Goal: Transaction & Acquisition: Purchase product/service

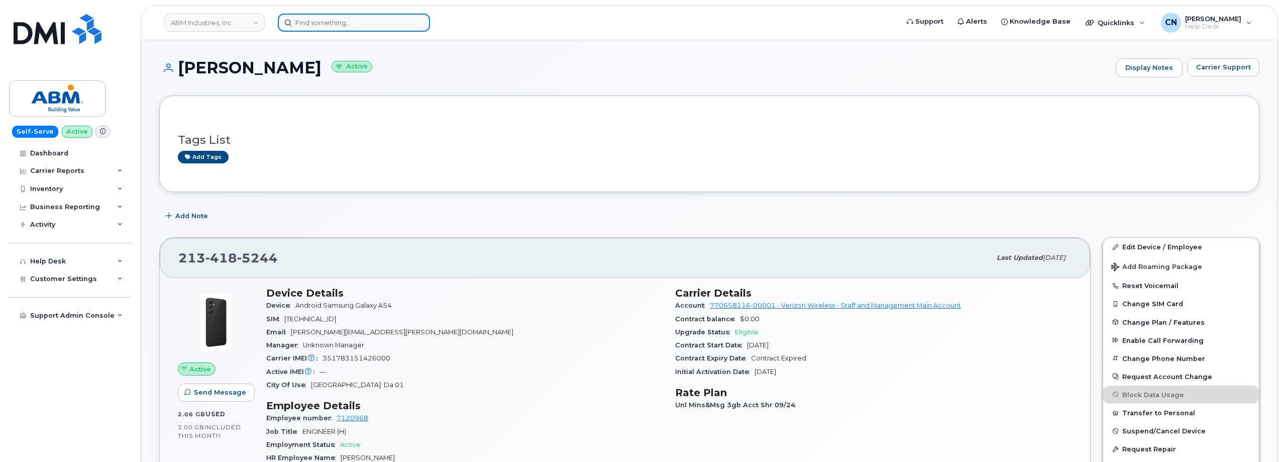
click at [294, 18] on input at bounding box center [354, 23] width 152 height 18
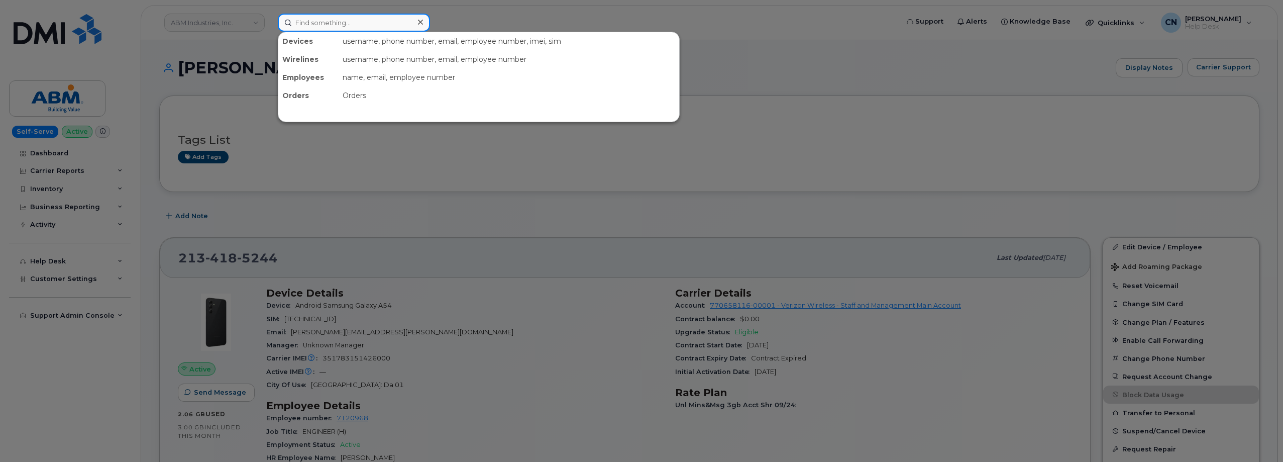
paste input "9132387335"
type input "9132387335"
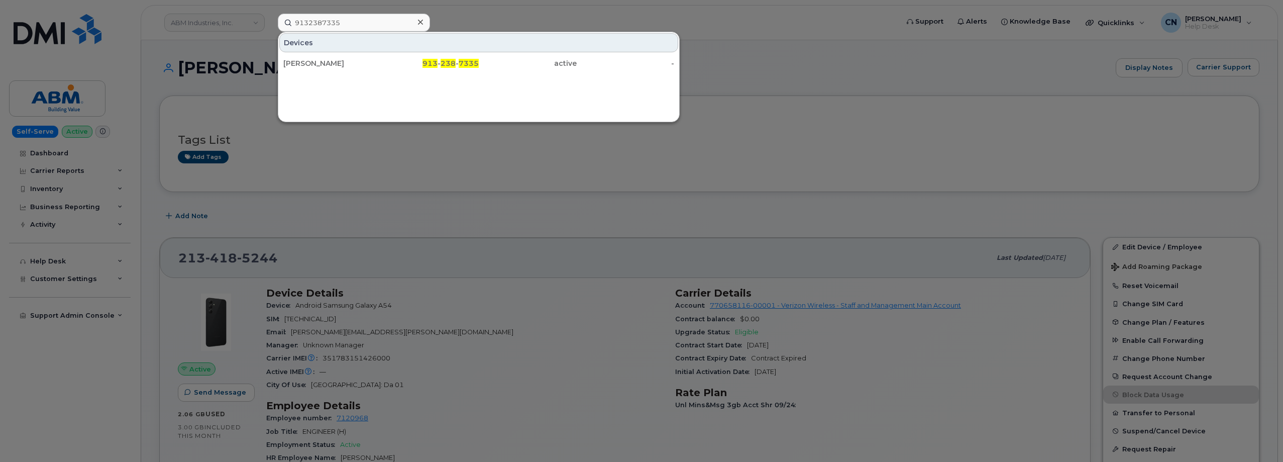
click at [301, 65] on div "Daniel Debo" at bounding box center [332, 63] width 98 height 10
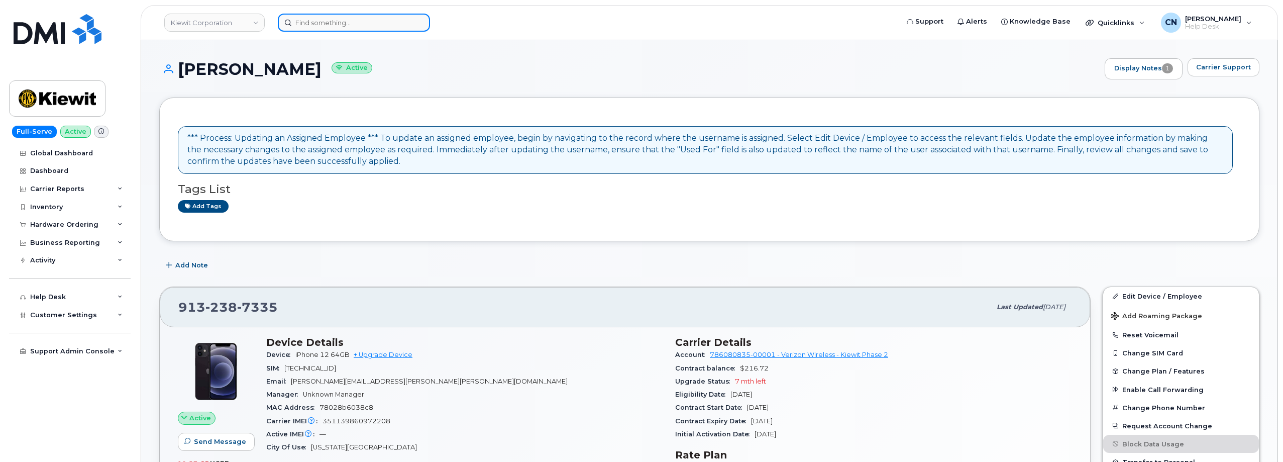
click at [321, 27] on input at bounding box center [354, 23] width 152 height 18
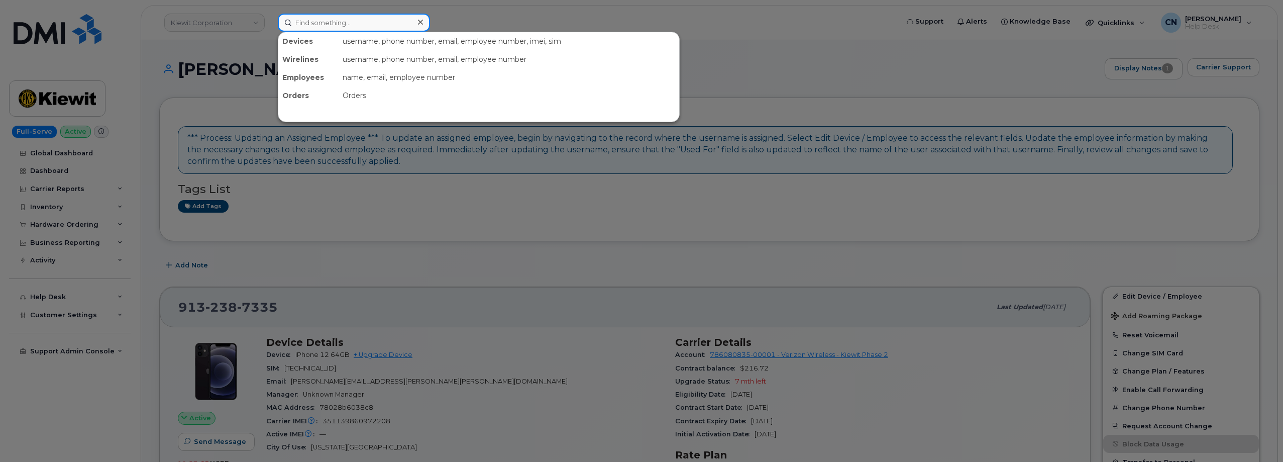
paste input "[PERSON_NAME]"
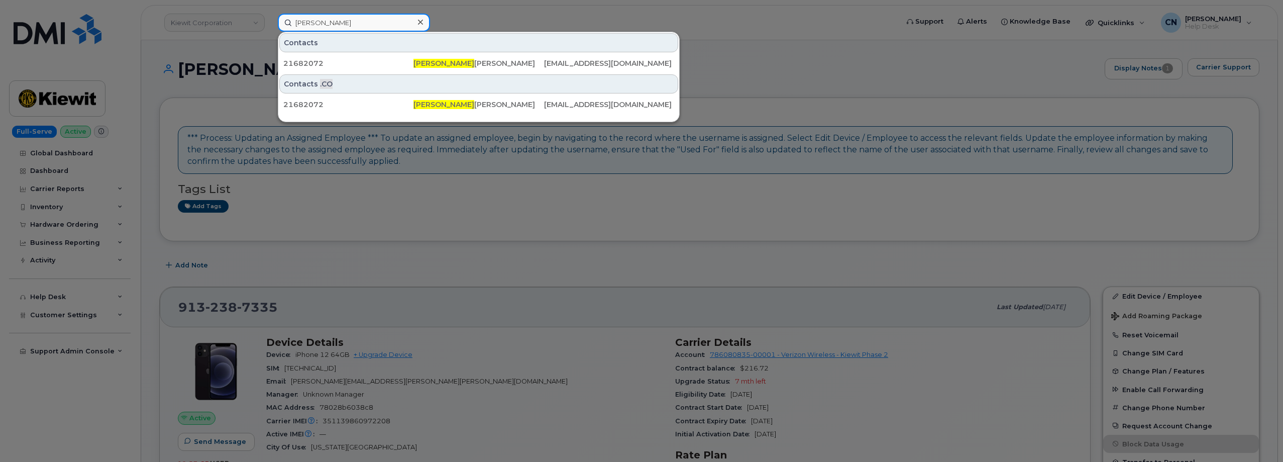
type input "[PERSON_NAME]"
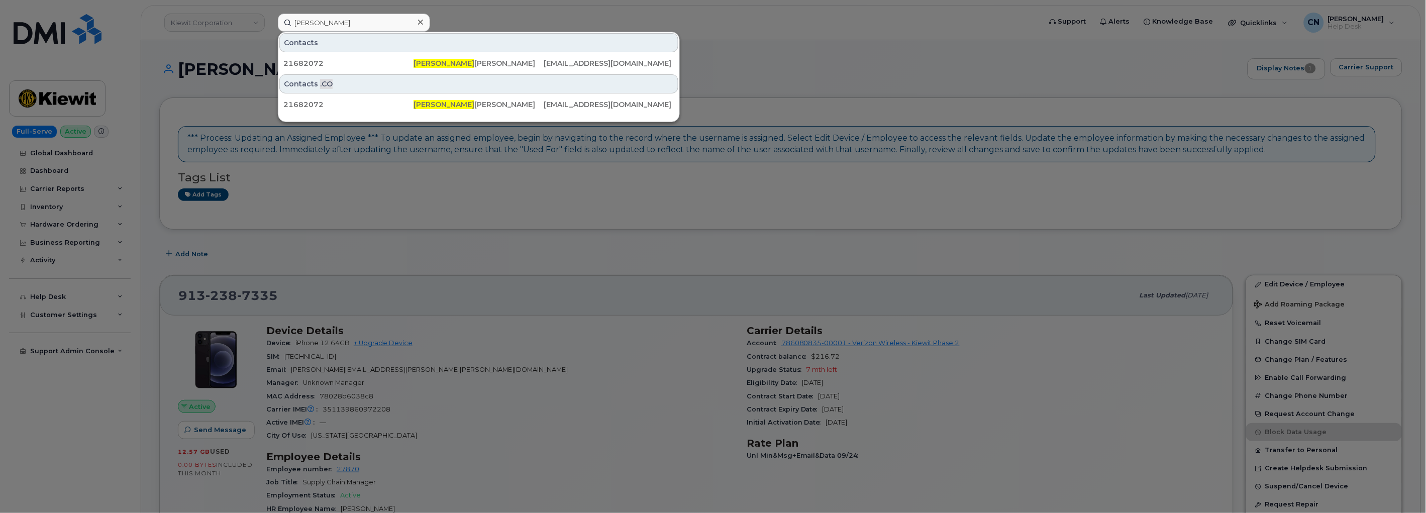
drag, startPoint x: 205, startPoint y: 168, endPoint x: 80, endPoint y: 178, distance: 124.5
click at [204, 168] on div at bounding box center [713, 256] width 1426 height 513
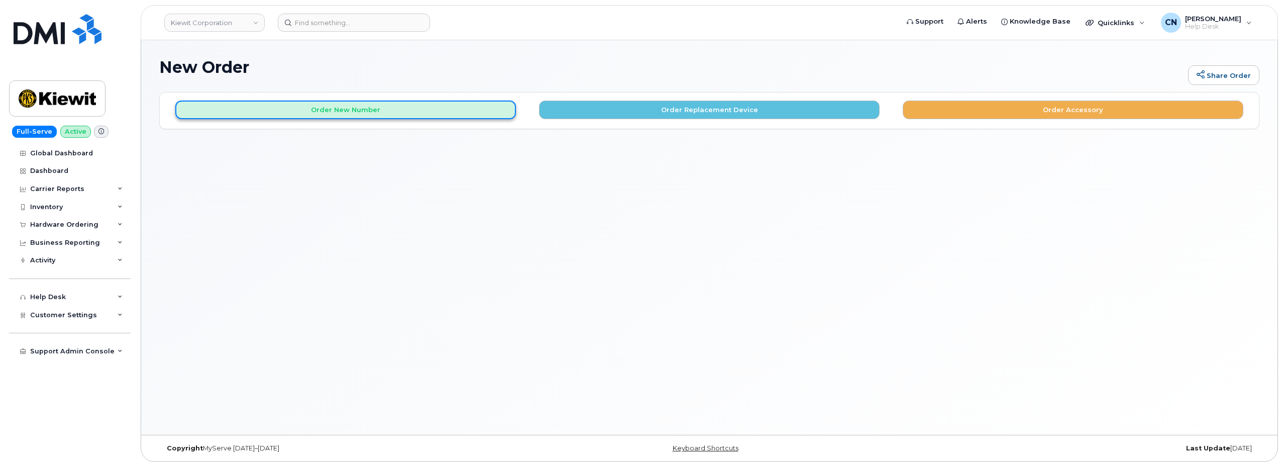
click at [433, 109] on button "Order New Number" at bounding box center [345, 110] width 341 height 19
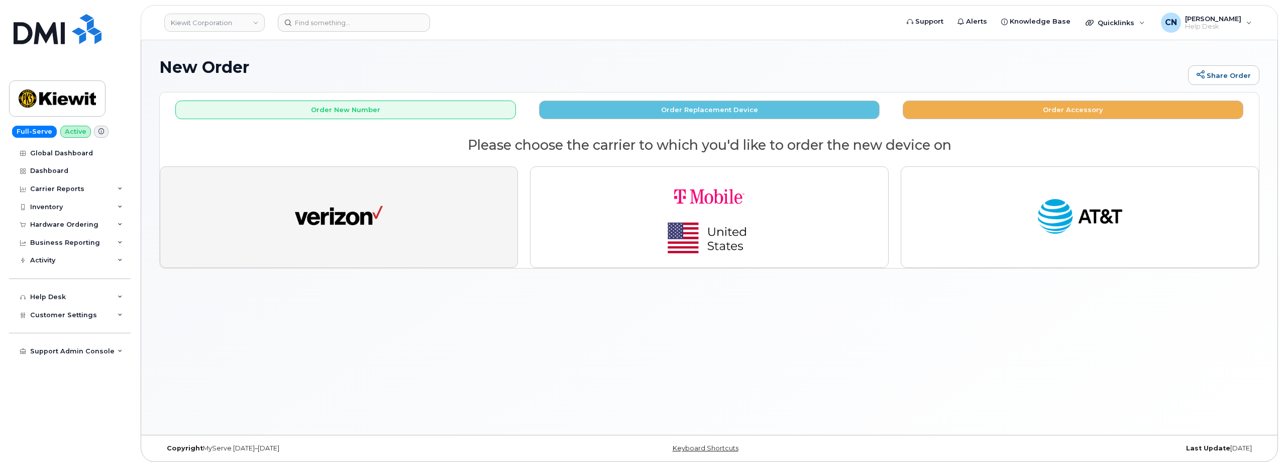
click at [373, 196] on img "button" at bounding box center [339, 216] width 88 height 45
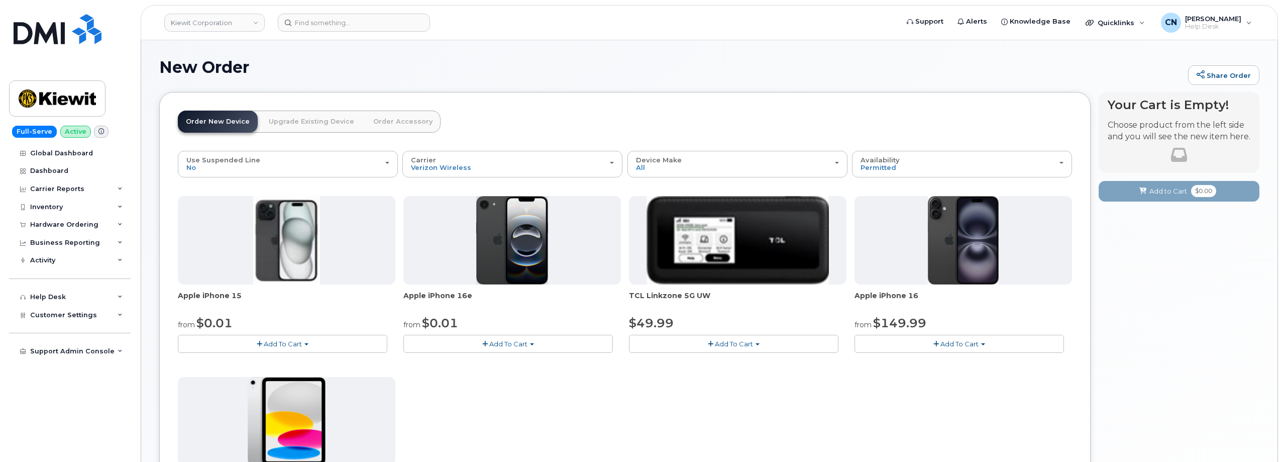
scroll to position [151, 0]
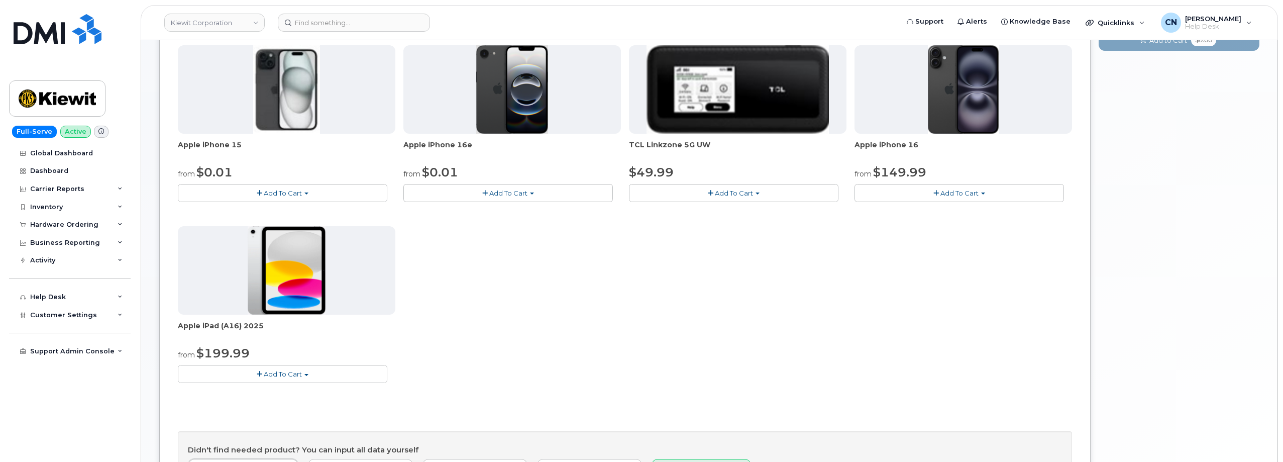
click at [282, 378] on button "Add To Cart" at bounding box center [283, 374] width 210 height 18
click at [260, 396] on link "$199.99 - 2 Year Activation (128GB)" at bounding box center [249, 392] width 139 height 13
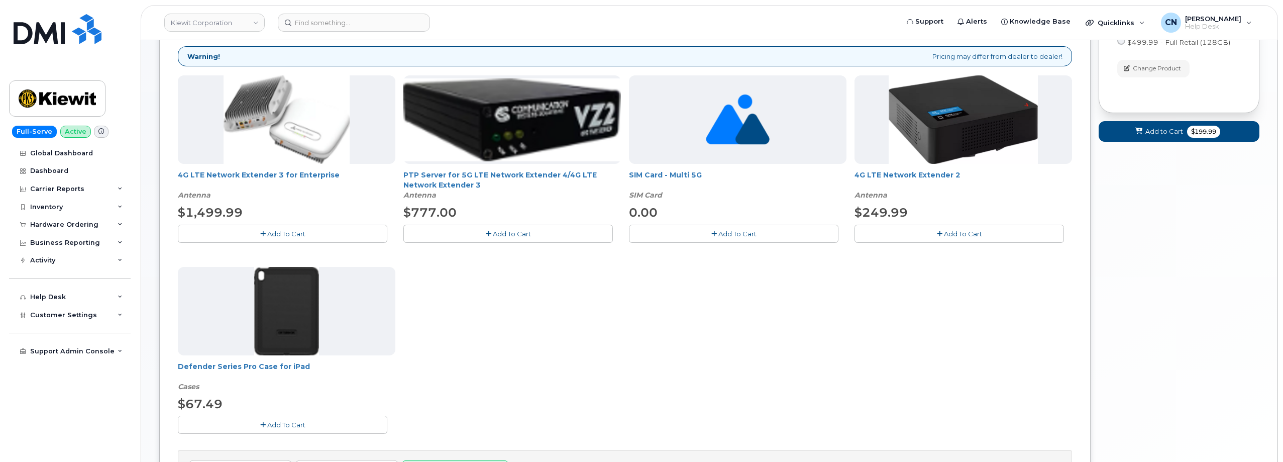
drag, startPoint x: 269, startPoint y: 421, endPoint x: 278, endPoint y: 420, distance: 9.1
click at [269, 421] on span "Add To Cart" at bounding box center [286, 425] width 38 height 8
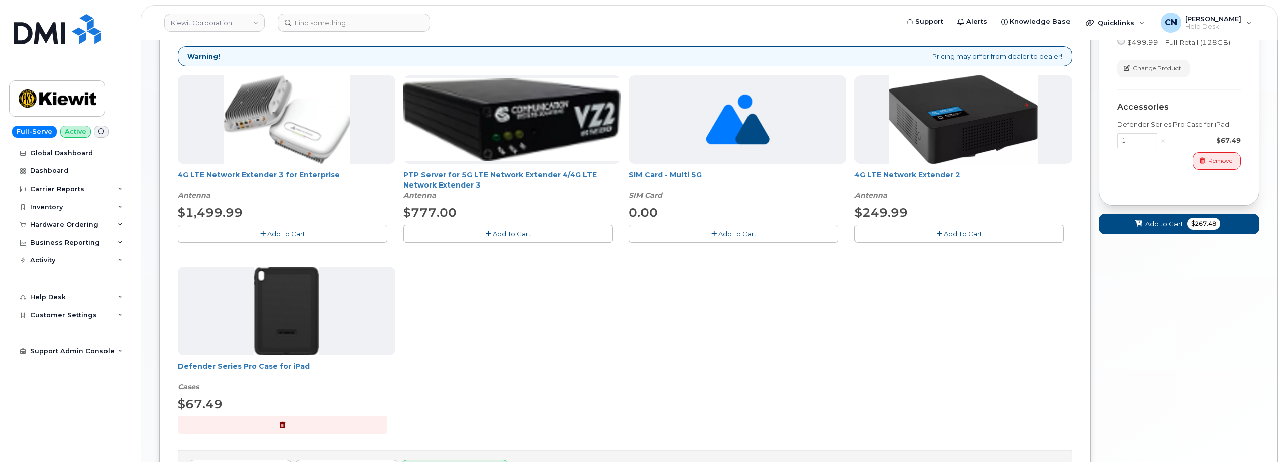
scroll to position [0, 0]
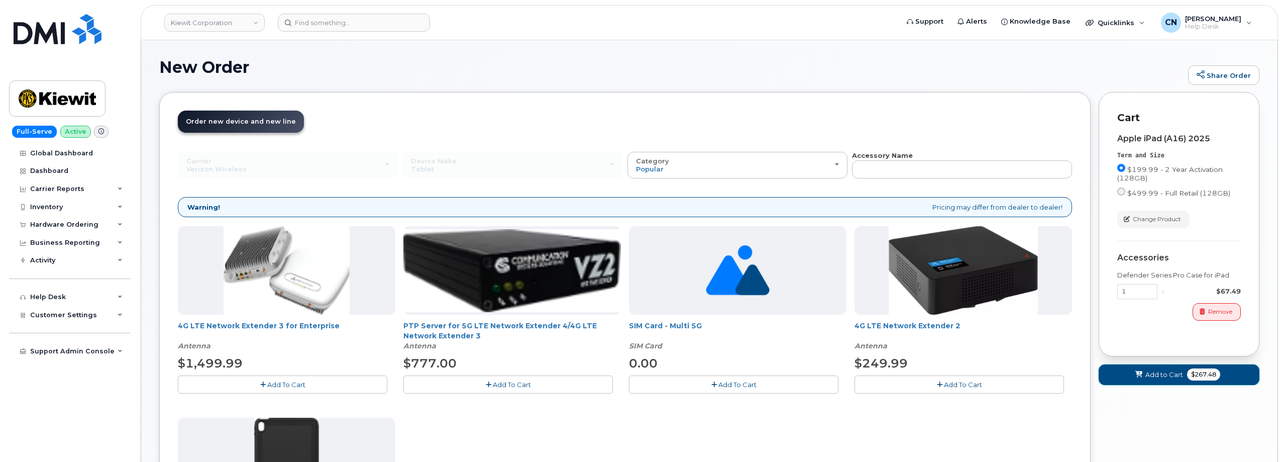
click at [1148, 376] on span "Add to Cart" at bounding box center [1165, 375] width 38 height 10
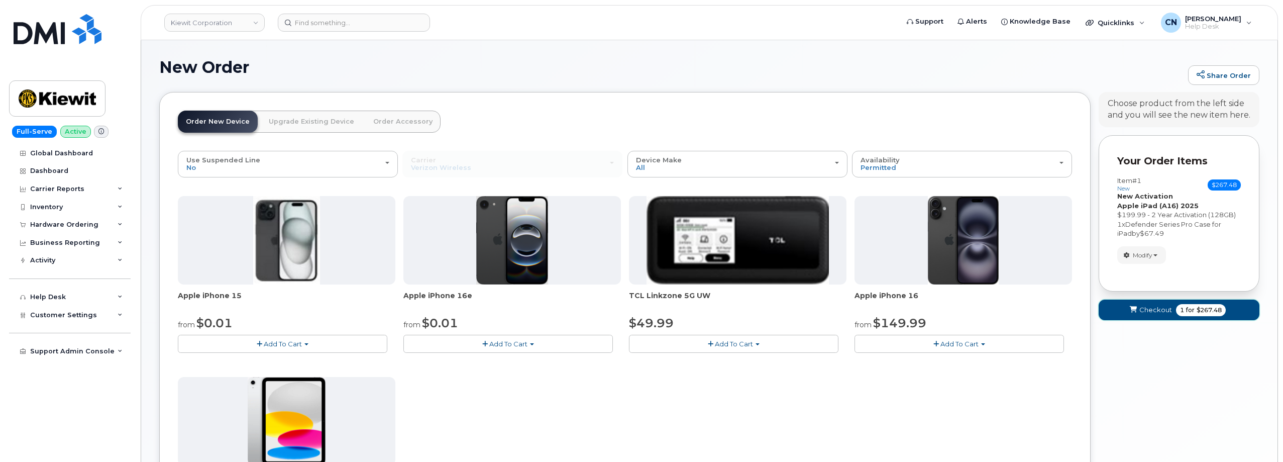
click at [1123, 308] on button "Checkout 1 for $267.48" at bounding box center [1179, 309] width 161 height 21
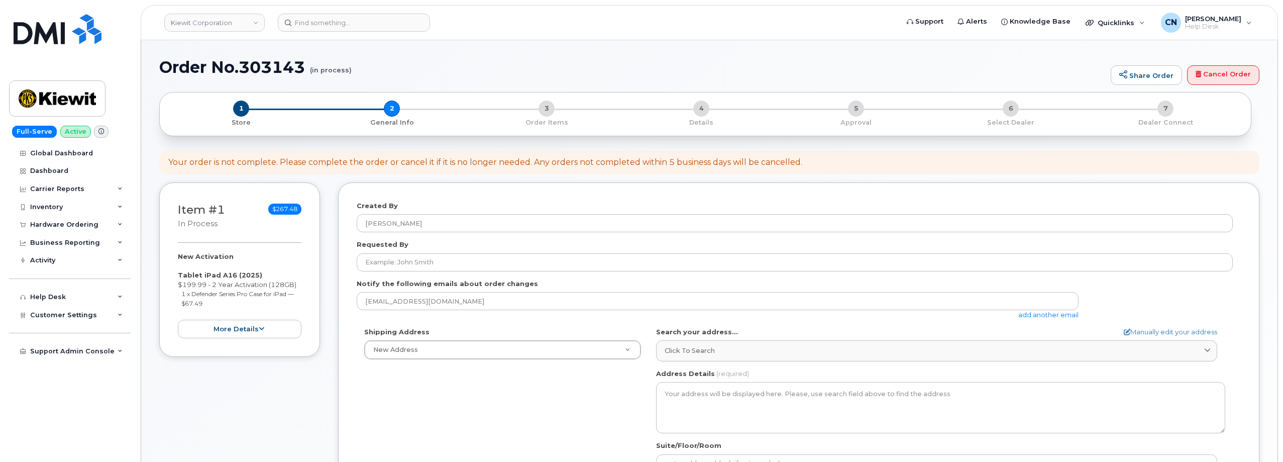
select select
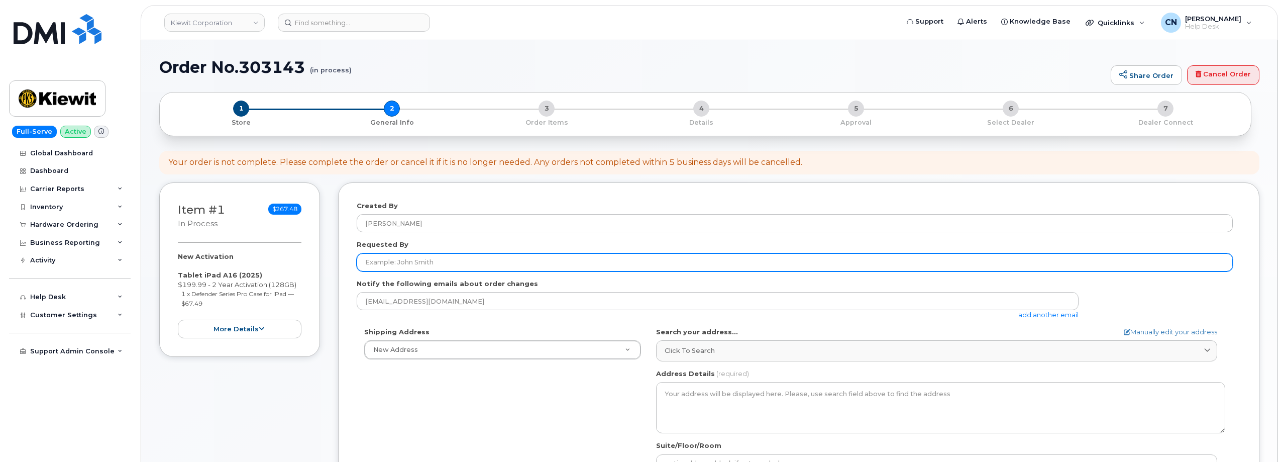
click at [423, 258] on input "Requested By" at bounding box center [795, 262] width 876 height 18
paste input "Daniel Debo"
click at [423, 264] on input "Daniel Debo" at bounding box center [795, 262] width 876 height 18
type input "Daniel Debo"
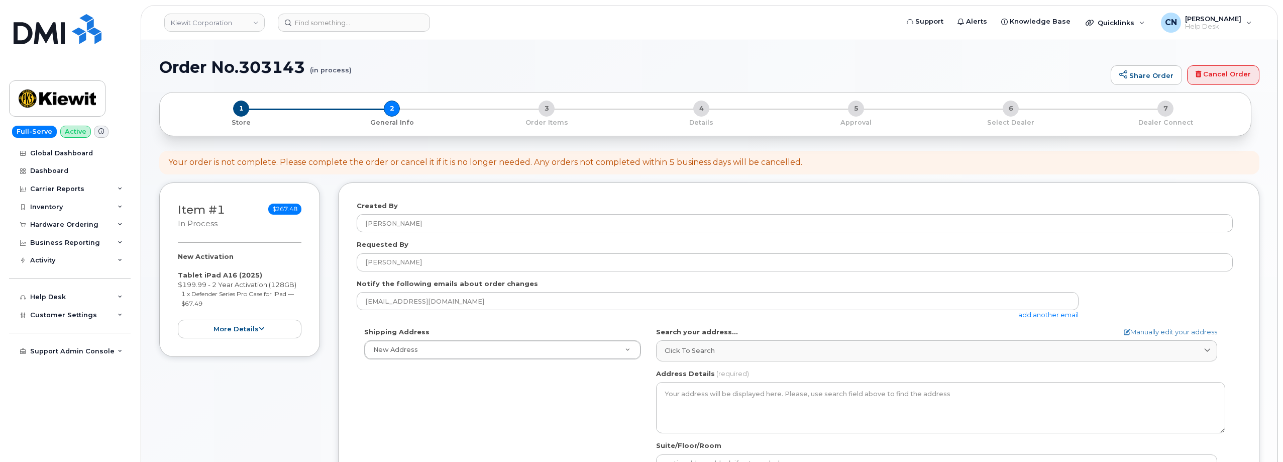
click at [1039, 318] on link "add another email" at bounding box center [1049, 315] width 60 height 8
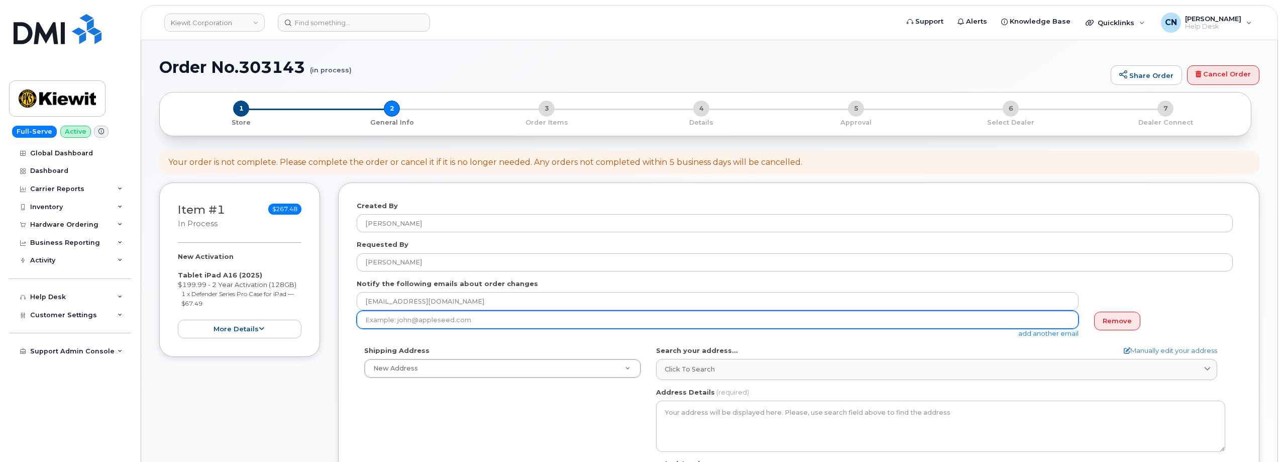
click at [379, 321] on input "email" at bounding box center [718, 320] width 722 height 18
paste input "DANIEL.DEBO@KIEWIT.COM"
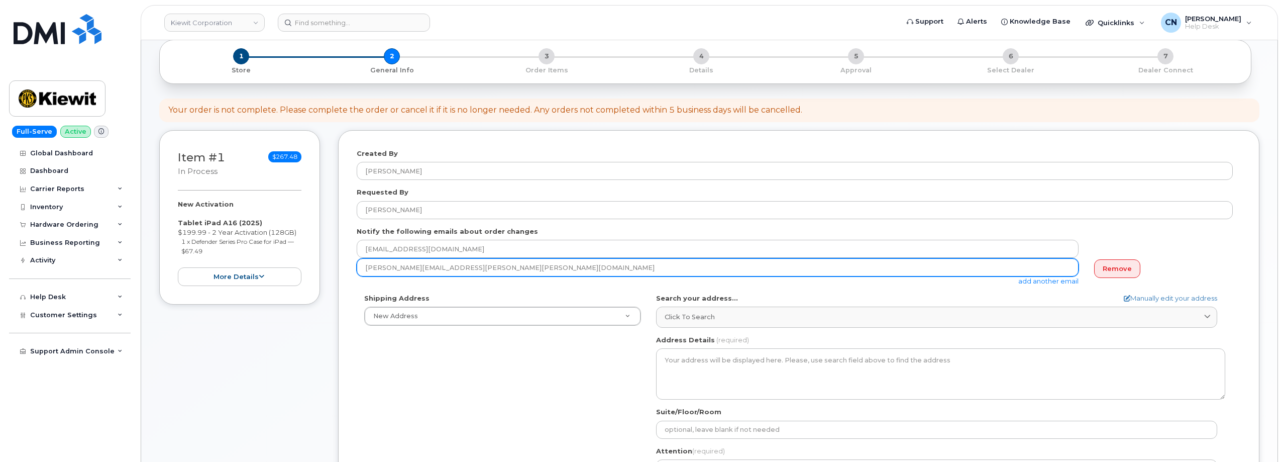
scroll to position [101, 0]
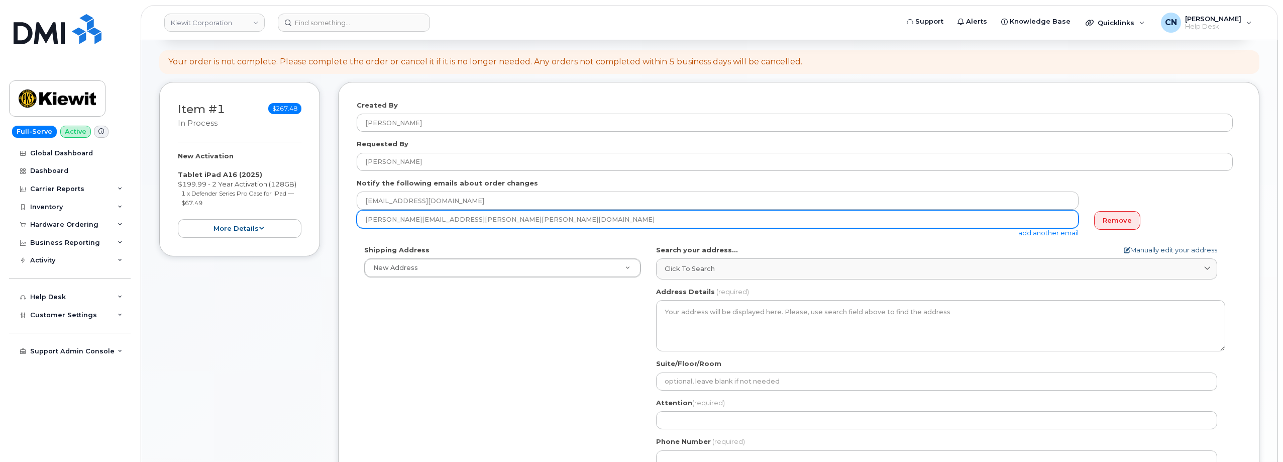
type input "DANIEL.DEBO@KIEWIT.COM"
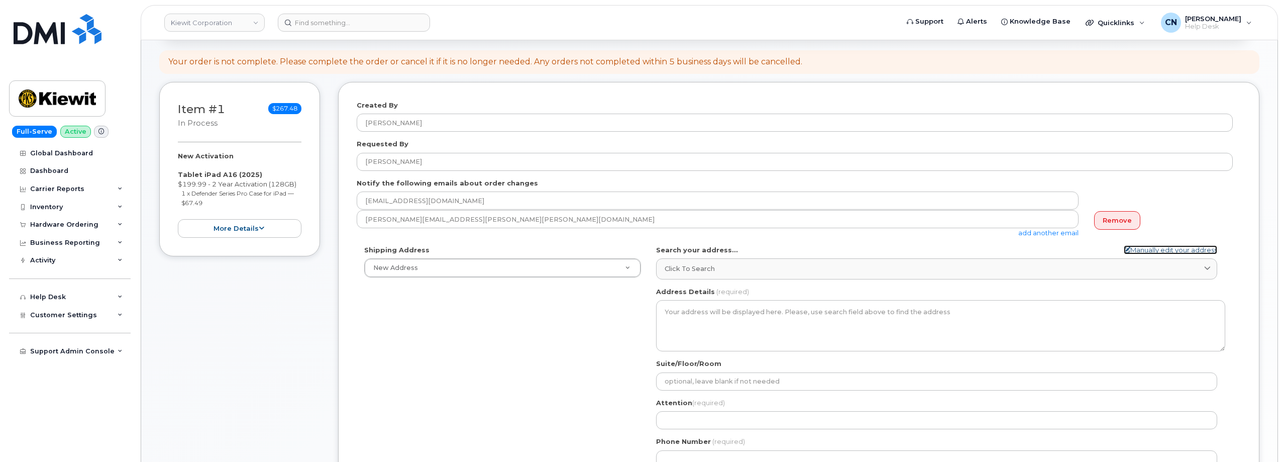
click at [1170, 245] on link "Manually edit your address" at bounding box center [1170, 250] width 93 height 10
select select
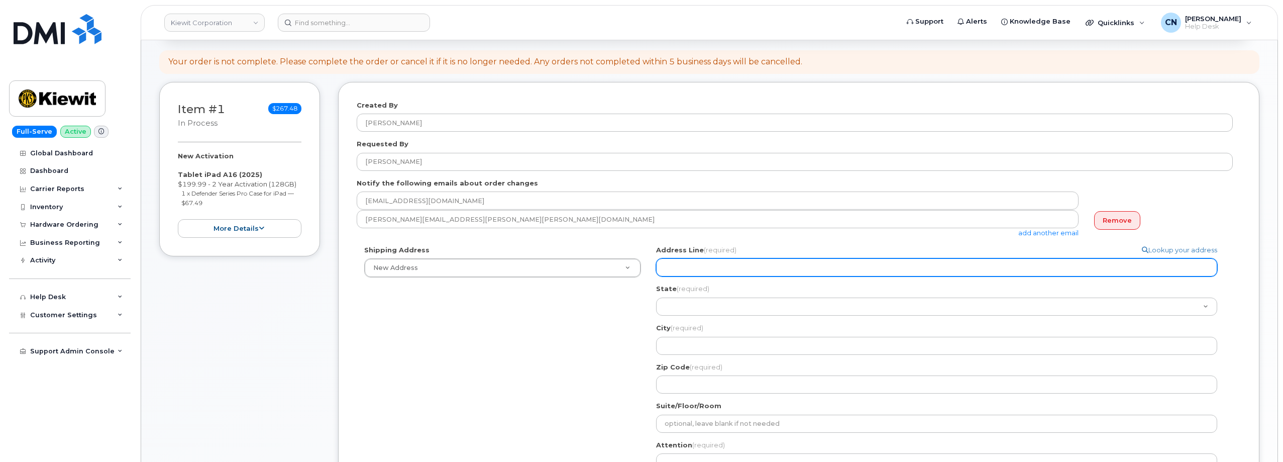
click at [703, 271] on input "Address Line (required)" at bounding box center [936, 267] width 561 height 18
click at [693, 261] on input "Address Line (required)" at bounding box center [936, 267] width 561 height 18
select select
type input "1"
select select
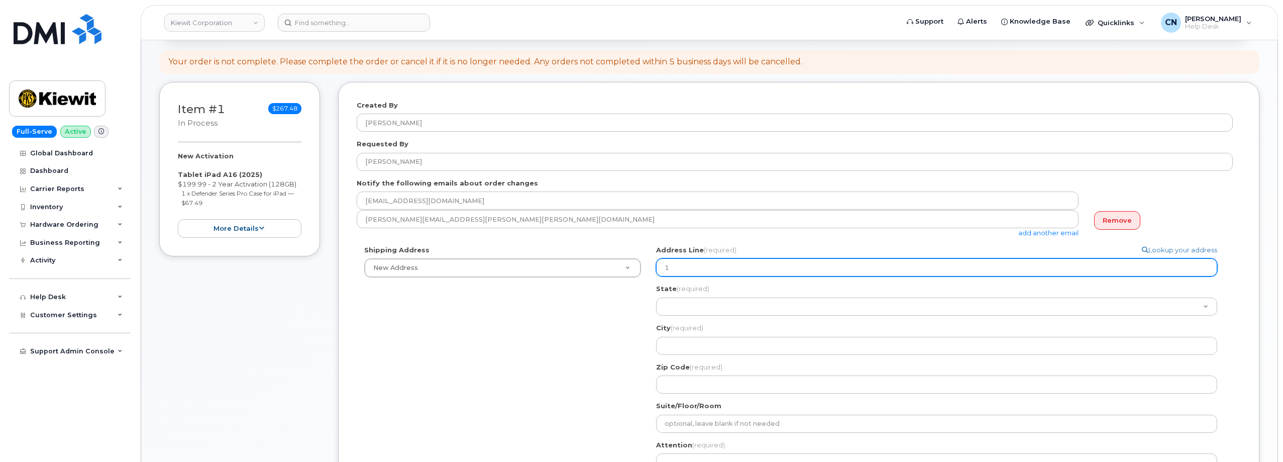
type input "10"
select select
type input "109"
select select
type input "1094"
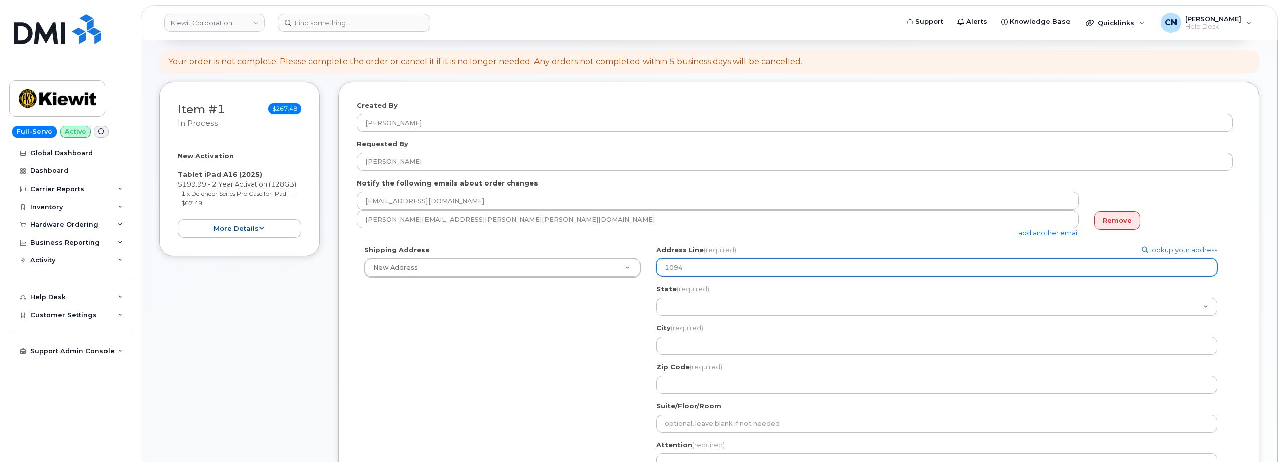
select select
type input "1094 L"
select select
type input "1094 LA"
select select
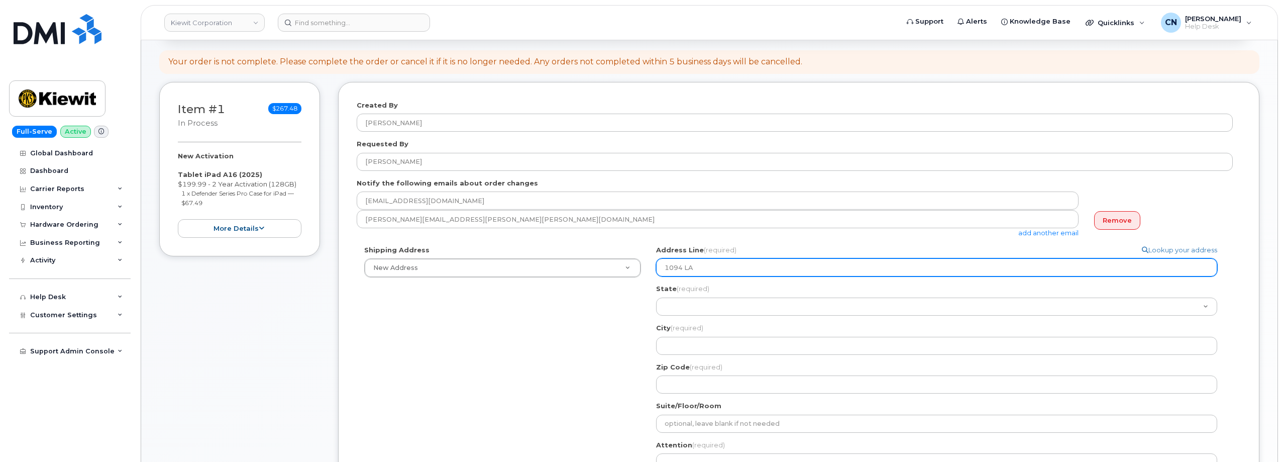
type input "1094 LA-"
select select
type input "1094 LA-="
select select
type input "1094 LA-"
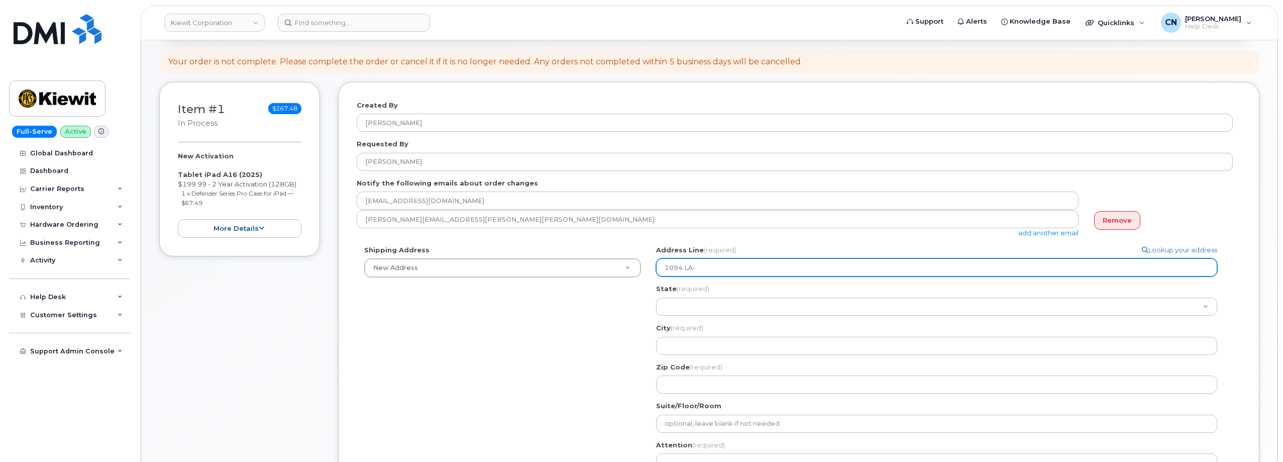
select select
type input "1094 LA-1"
select select
type input "1094 LA-18"
select select
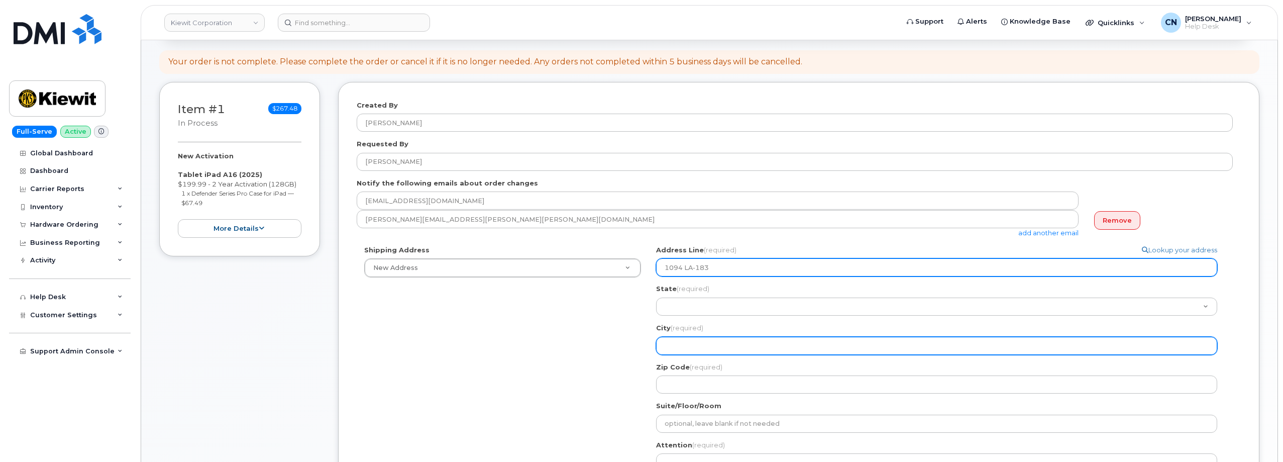
type input "1094 LA-183"
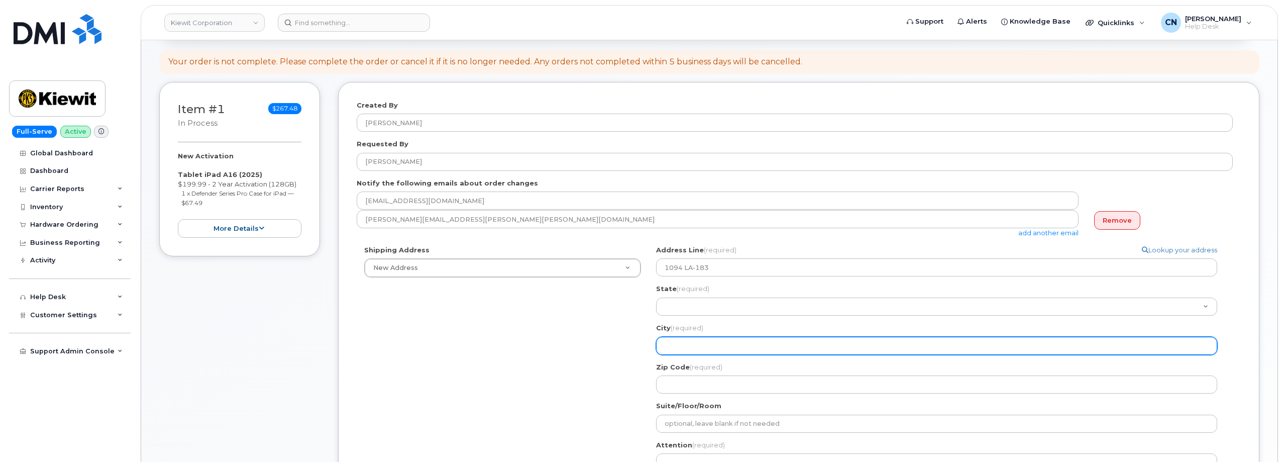
click at [689, 347] on input "City (required)" at bounding box center [936, 346] width 561 height 18
select select
type input "R"
select select
type input "Ra"
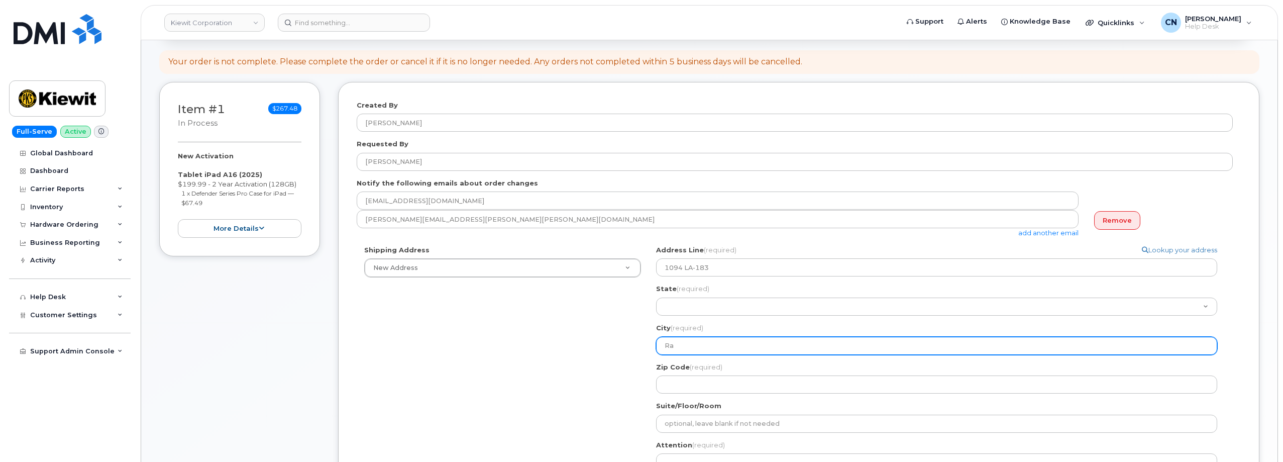
select select
type input "Ray"
select select
type input "Rayv"
select select
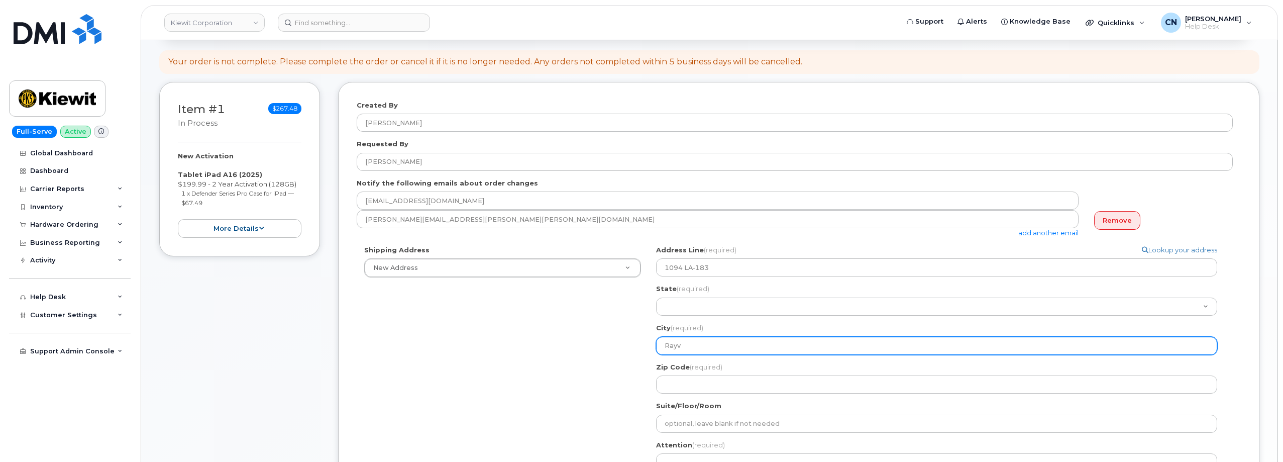
type input "Rayvi"
select select
type input "Rayvil"
select select
type input "Rayvill"
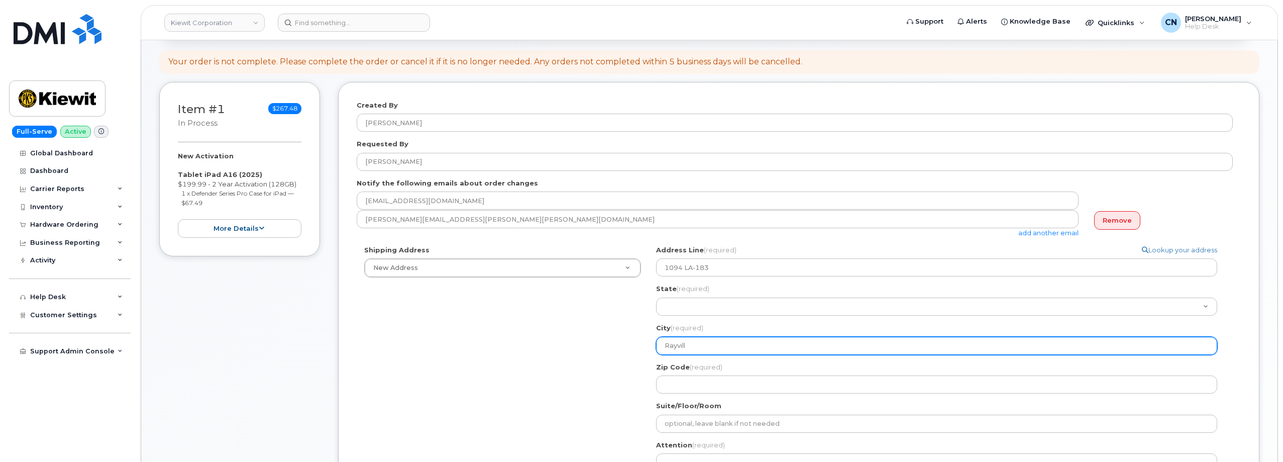
select select
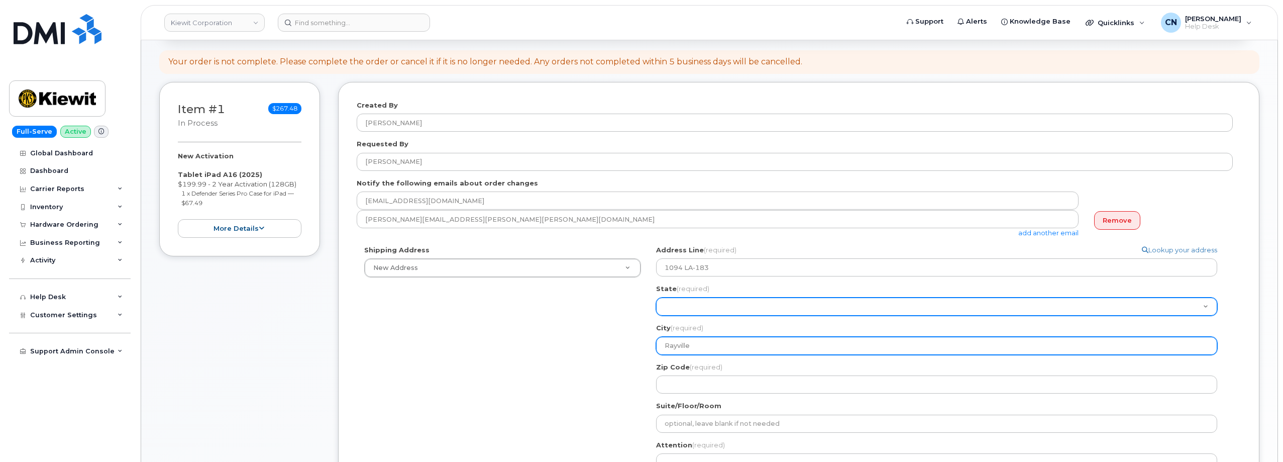
type input "Rayville"
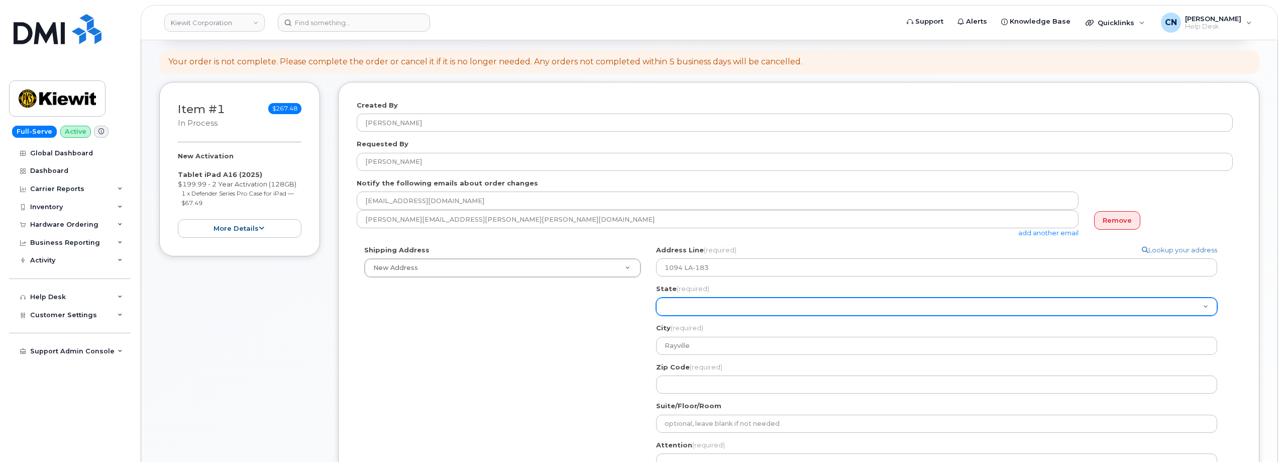
click at [695, 313] on select "Alabama Alaska American Samoa Arizona Arkansas California Colorado Connecticut …" at bounding box center [936, 306] width 561 height 18
select select "LA"
click at [656, 297] on select "Alabama Alaska American Samoa Arizona Arkansas California Colorado Connecticut …" at bounding box center [936, 306] width 561 height 18
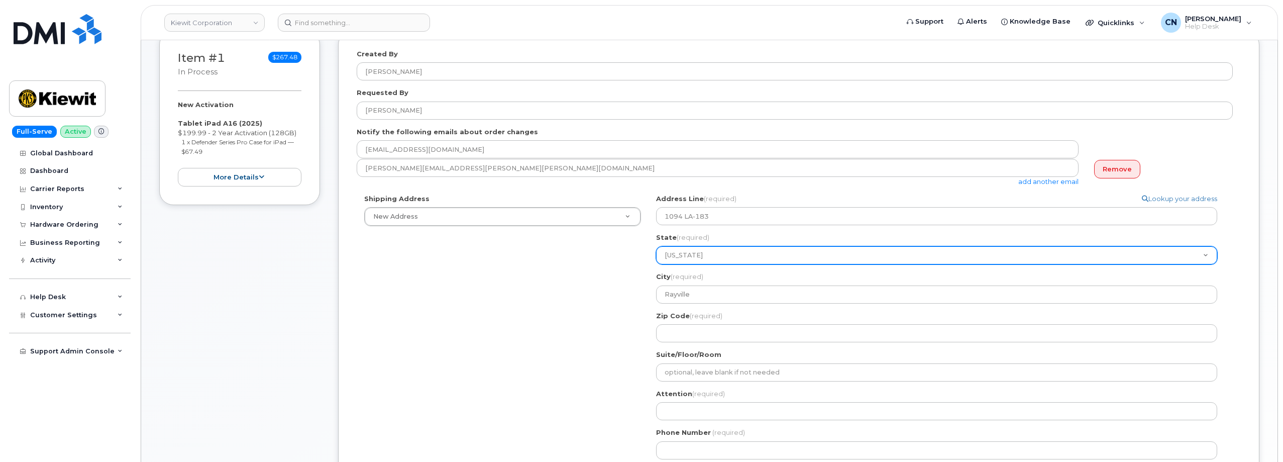
scroll to position [201, 0]
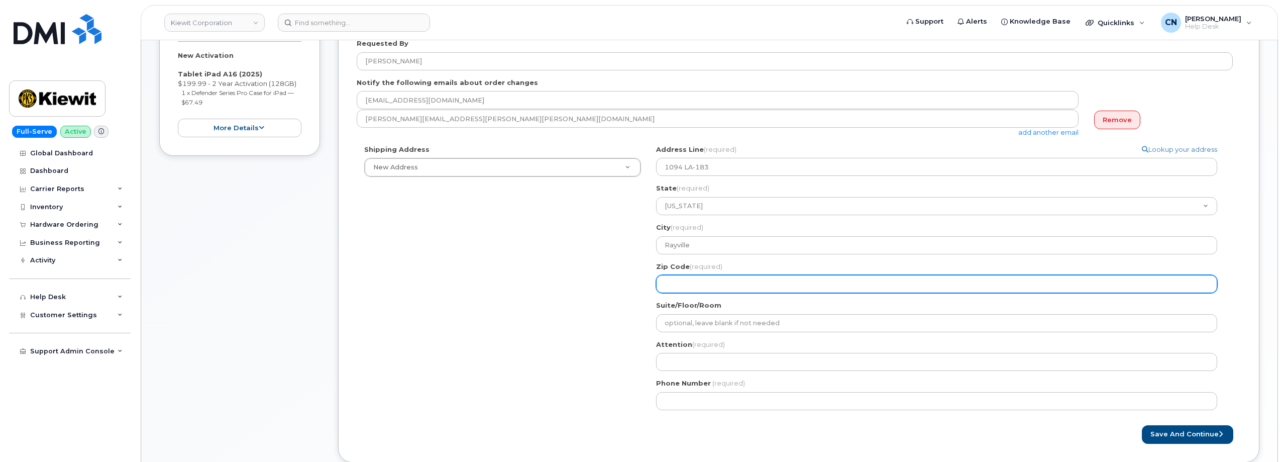
click at [690, 287] on input "Zip Code (required)" at bounding box center [936, 284] width 561 height 18
select select
type input "7"
select select
type input "71"
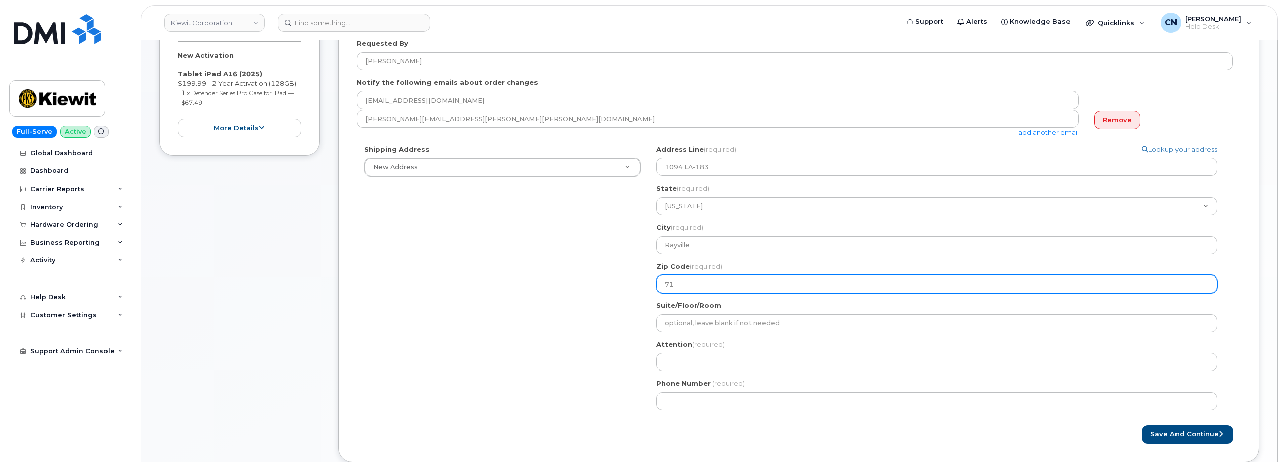
select select
type input "712"
select select
type input "7126"
select select
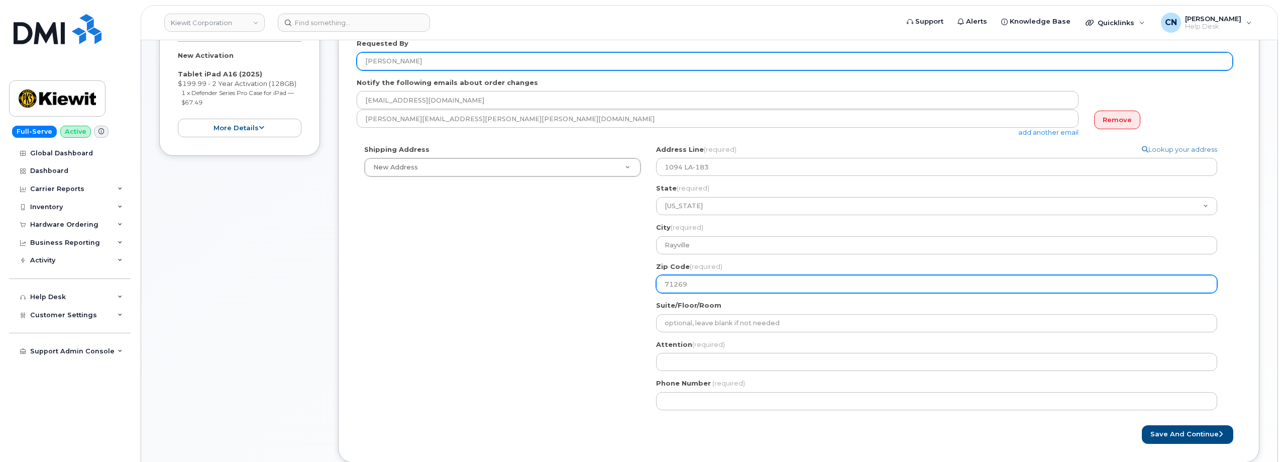
type input "71269"
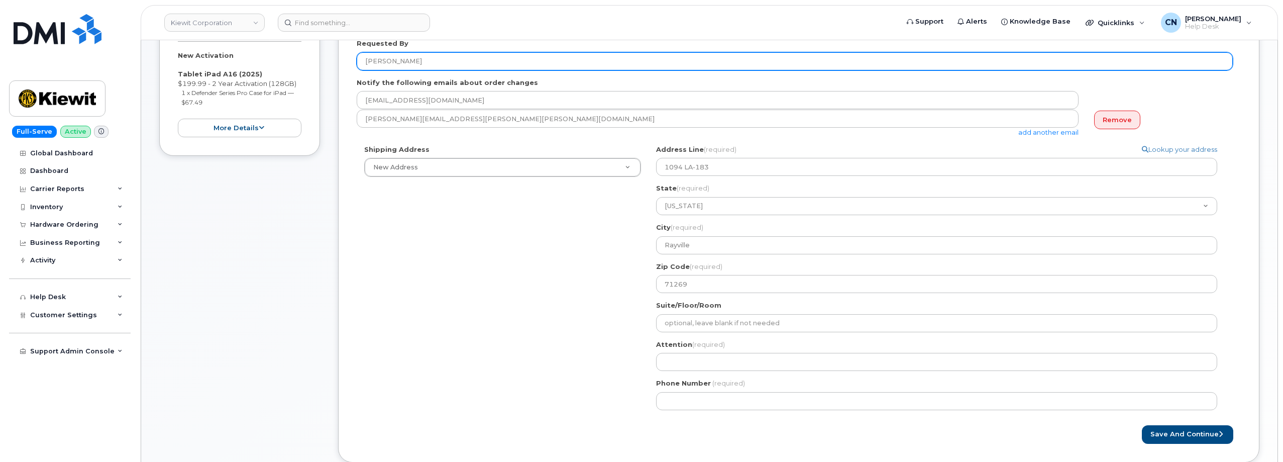
drag, startPoint x: 423, startPoint y: 64, endPoint x: 327, endPoint y: 81, distance: 97.0
click at [319, 75] on div "Item #1 in process $267.48 New Activation Tablet iPad A16 (2025) $199.99 - 2 Ye…" at bounding box center [709, 229] width 1100 height 496
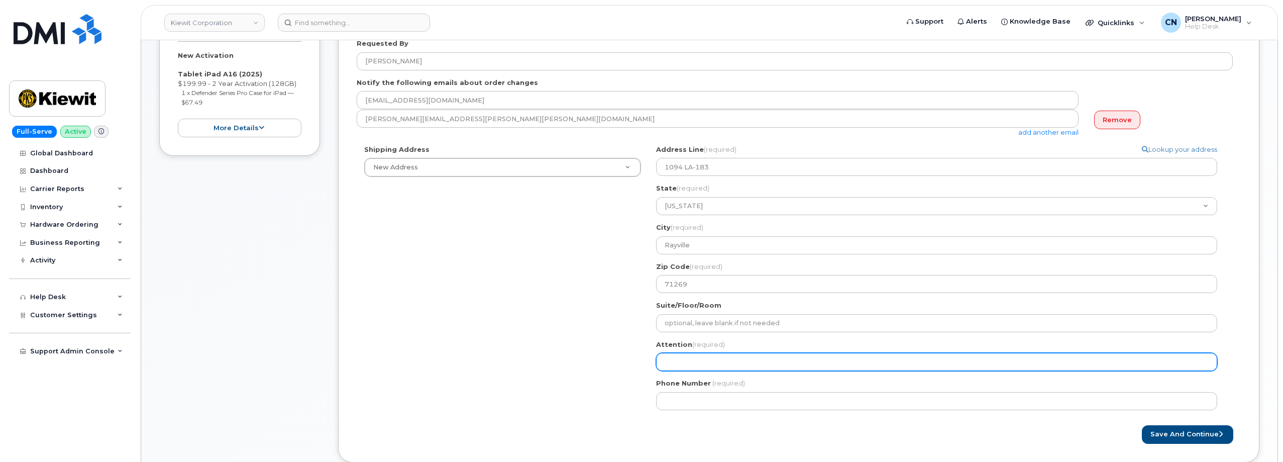
click at [698, 366] on div "LA Rayville Search your address... Manually edit your address Click to search N…" at bounding box center [941, 281] width 584 height 273
click at [698, 363] on input "Attention (required)" at bounding box center [936, 362] width 561 height 18
paste input "[PERSON_NAME]"
select select
type input "[PERSON_NAME]"
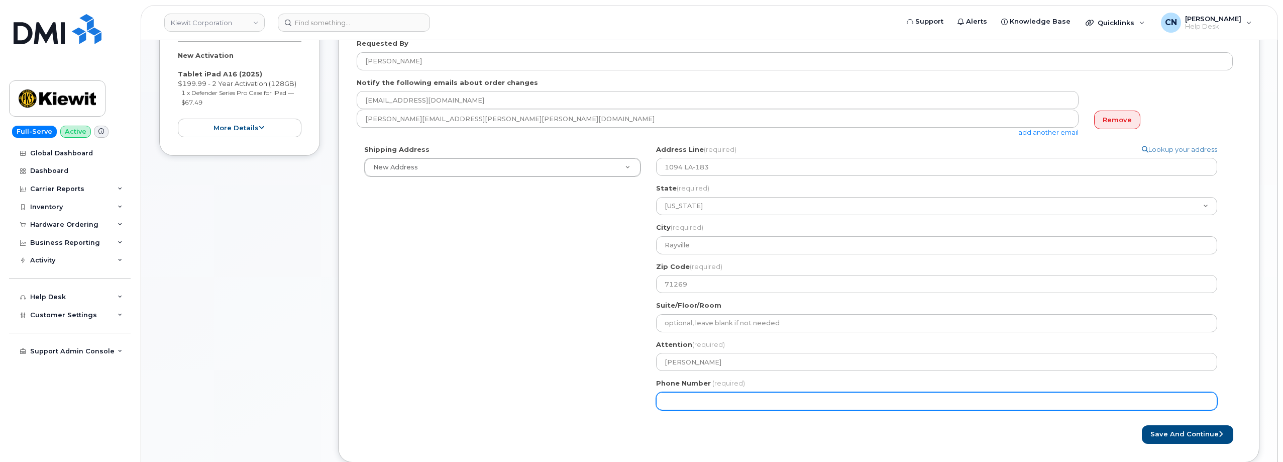
click at [745, 400] on input "Phone Number" at bounding box center [936, 401] width 561 height 18
paste input "9132387335"
select select
type input "9132387335"
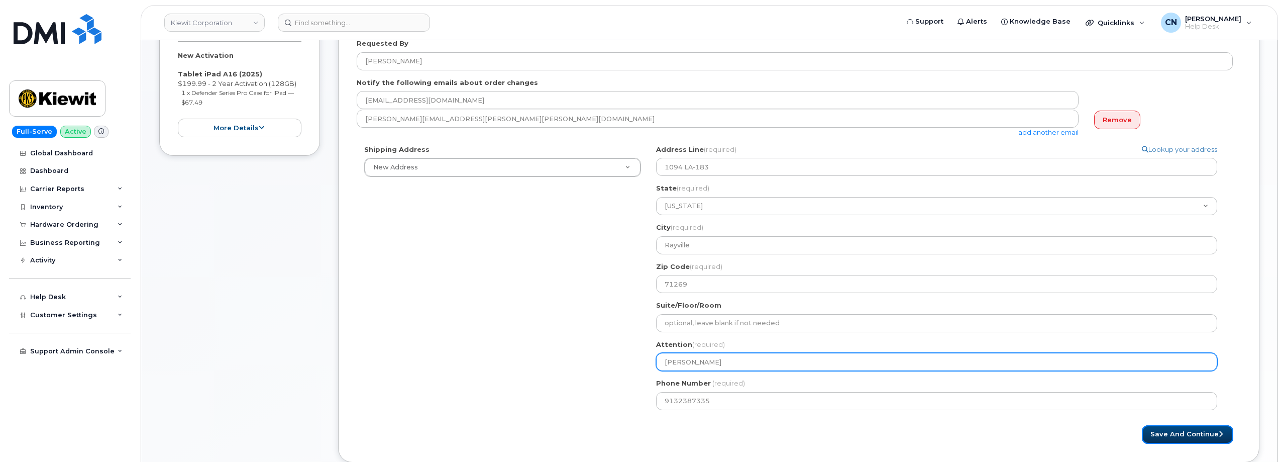
drag, startPoint x: 1205, startPoint y: 437, endPoint x: 869, endPoint y: 368, distance: 342.2
click at [1205, 437] on button "Save and Continue" at bounding box center [1187, 434] width 91 height 19
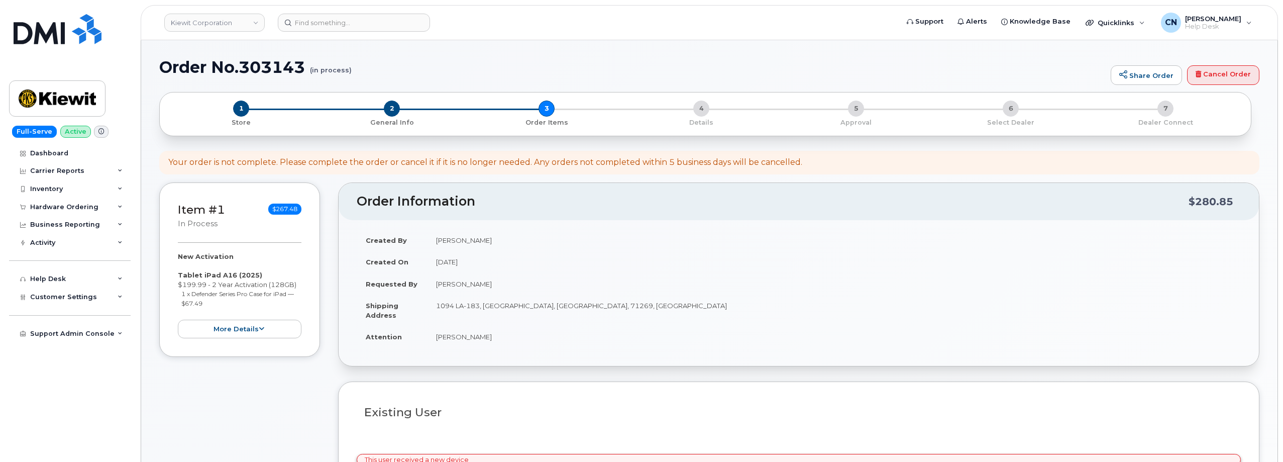
select select
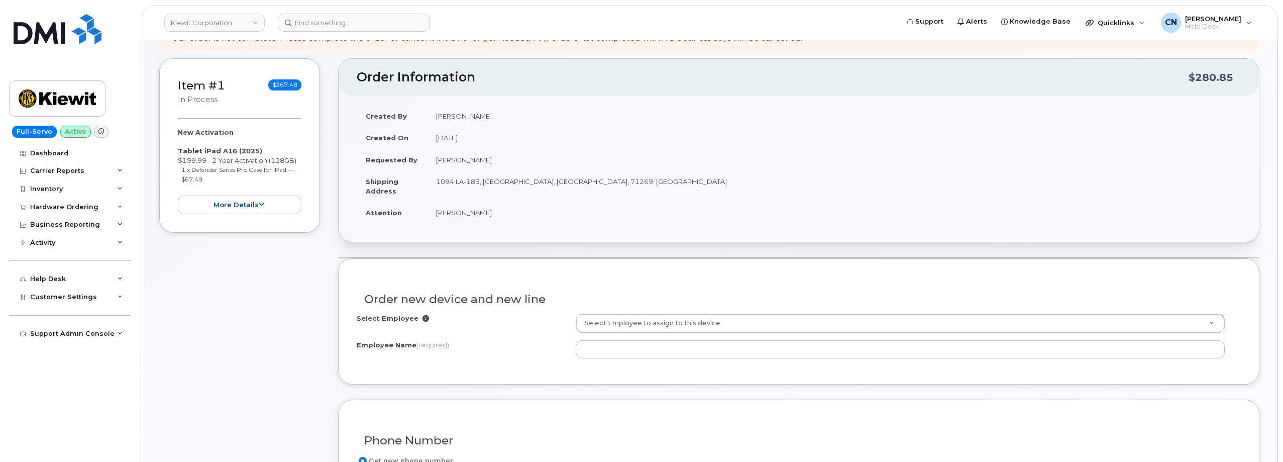
scroll to position [251, 0]
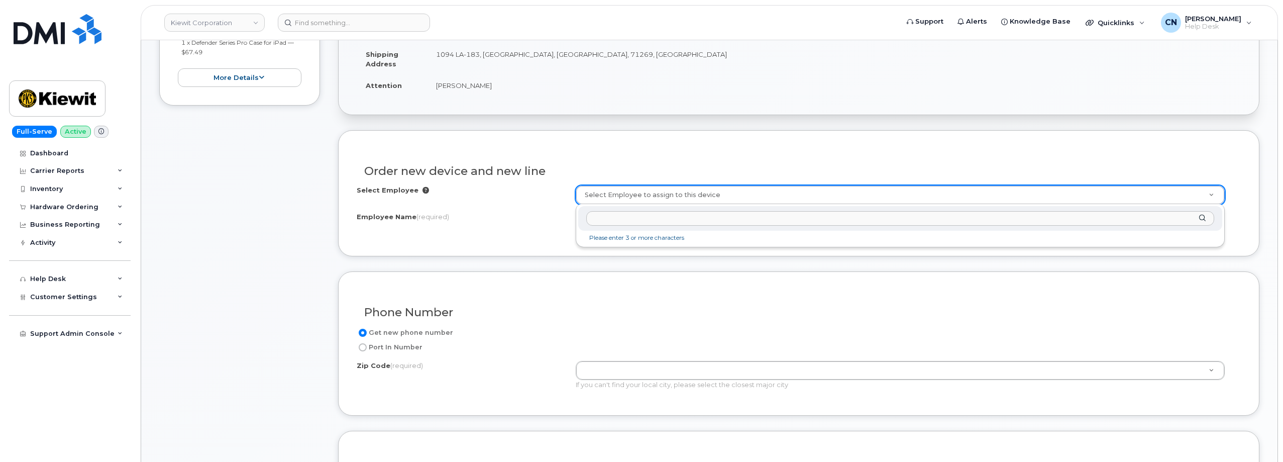
type input "H"
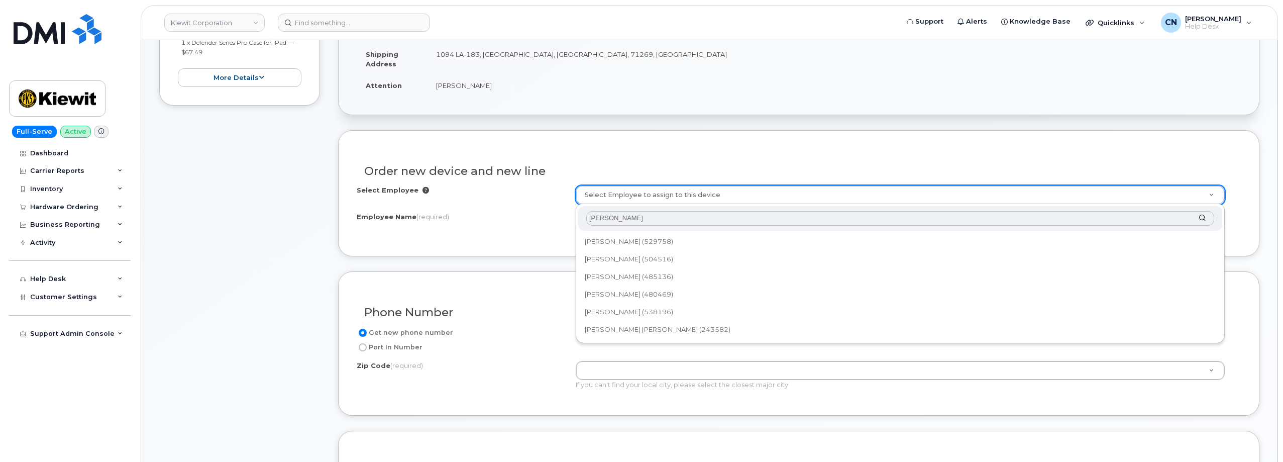
type input "[PERSON_NAME]"
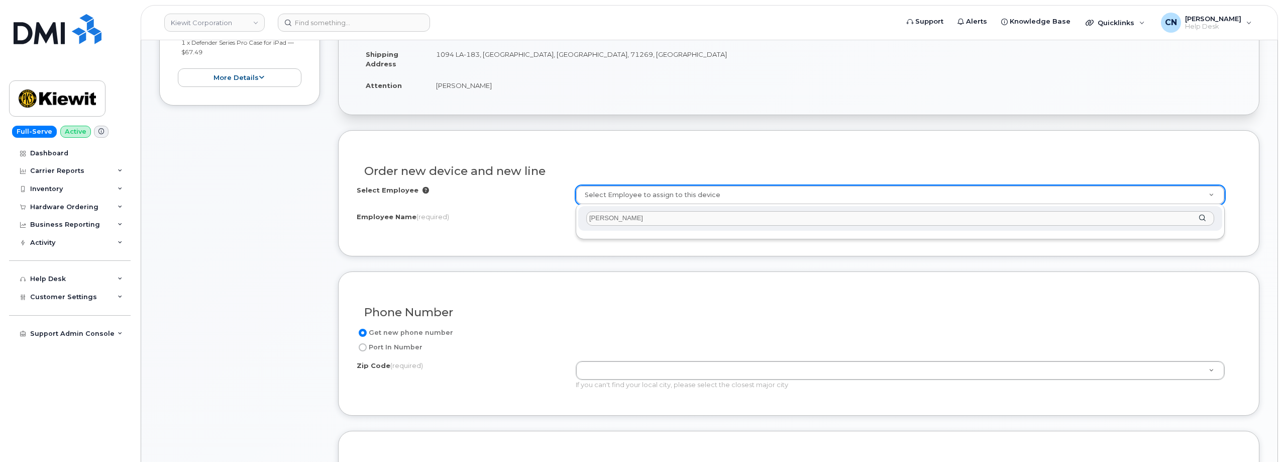
drag, startPoint x: 649, startPoint y: 222, endPoint x: 576, endPoint y: 220, distance: 72.9
click at [576, 220] on div "[PERSON_NAME]" at bounding box center [900, 221] width 649 height 35
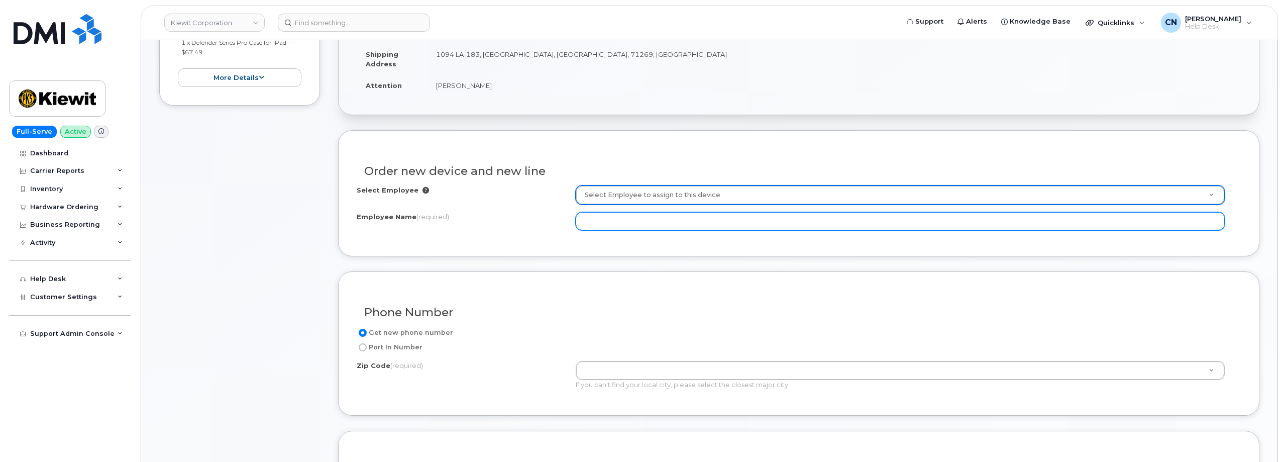
click at [655, 228] on input "Employee Name (required)" at bounding box center [900, 221] width 649 height 18
paste input "[PERSON_NAME]"
type input "[PERSON_NAME]"
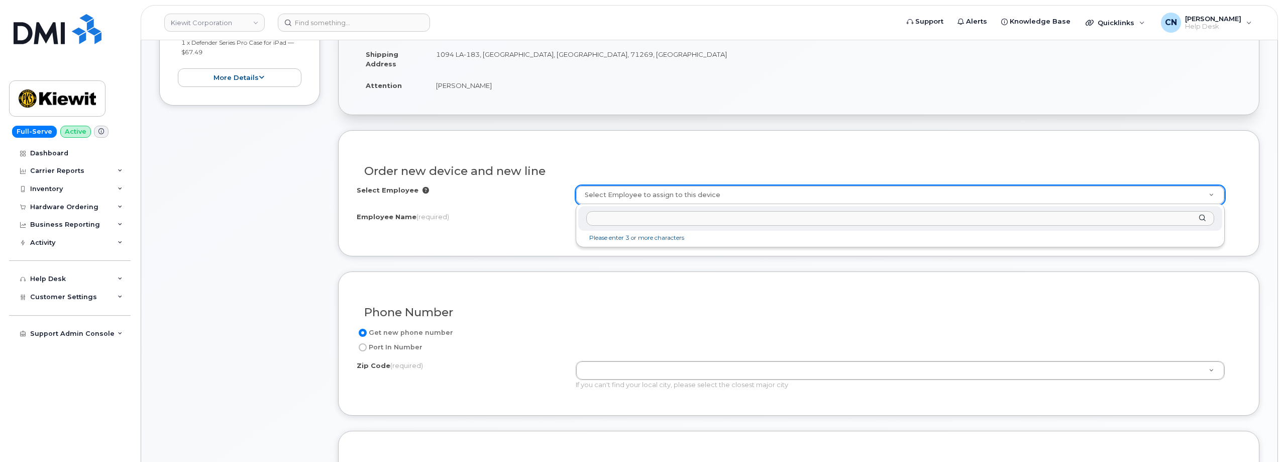
paste input "[PERSON_NAME]"
type input "[PERSON_NAME]"
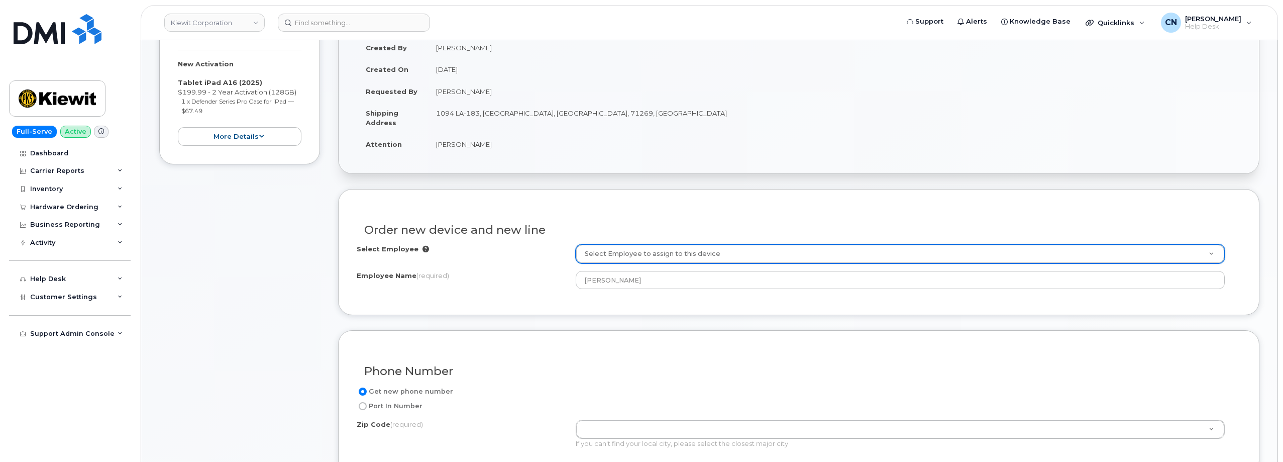
scroll to position [0, 0]
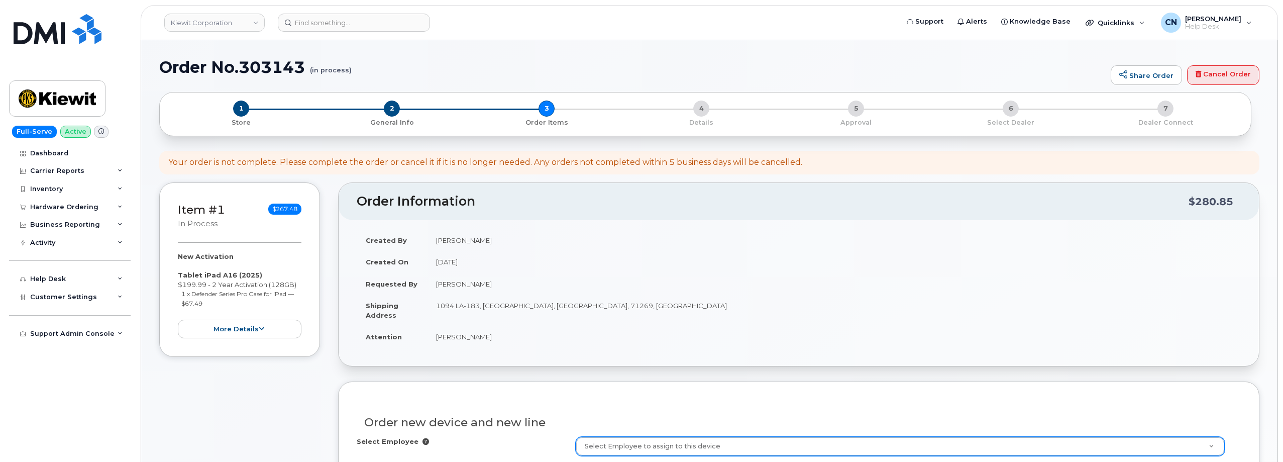
click at [542, 305] on td "1094 LA-183, Rayville, LA, 71269, USA" at bounding box center [834, 309] width 814 height 31
copy td "71269"
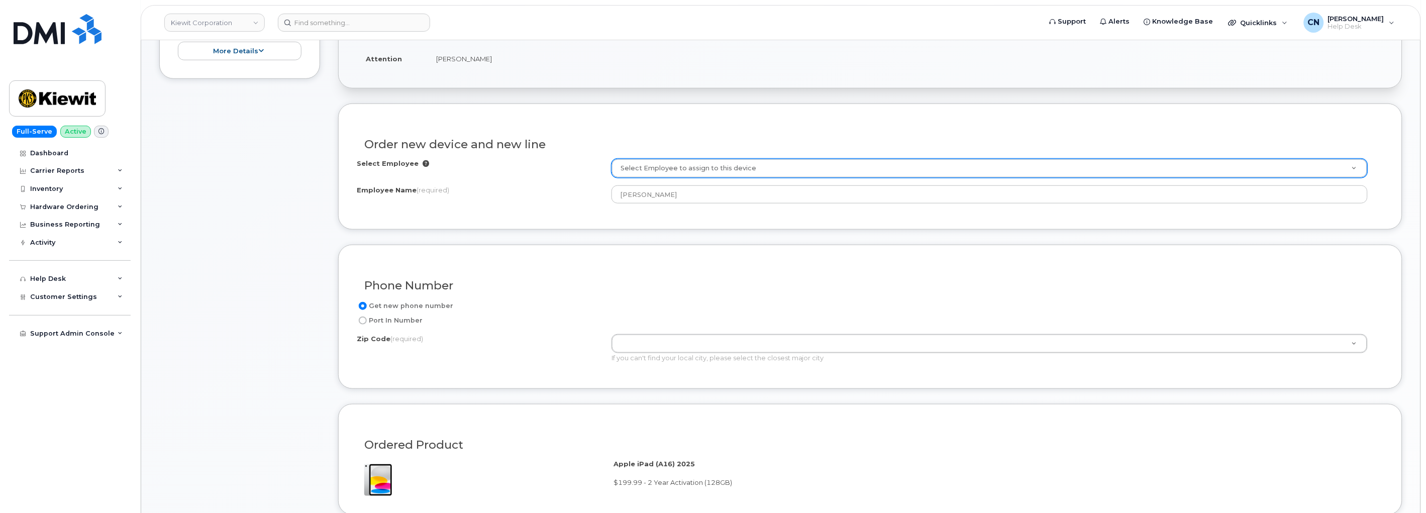
scroll to position [279, 0]
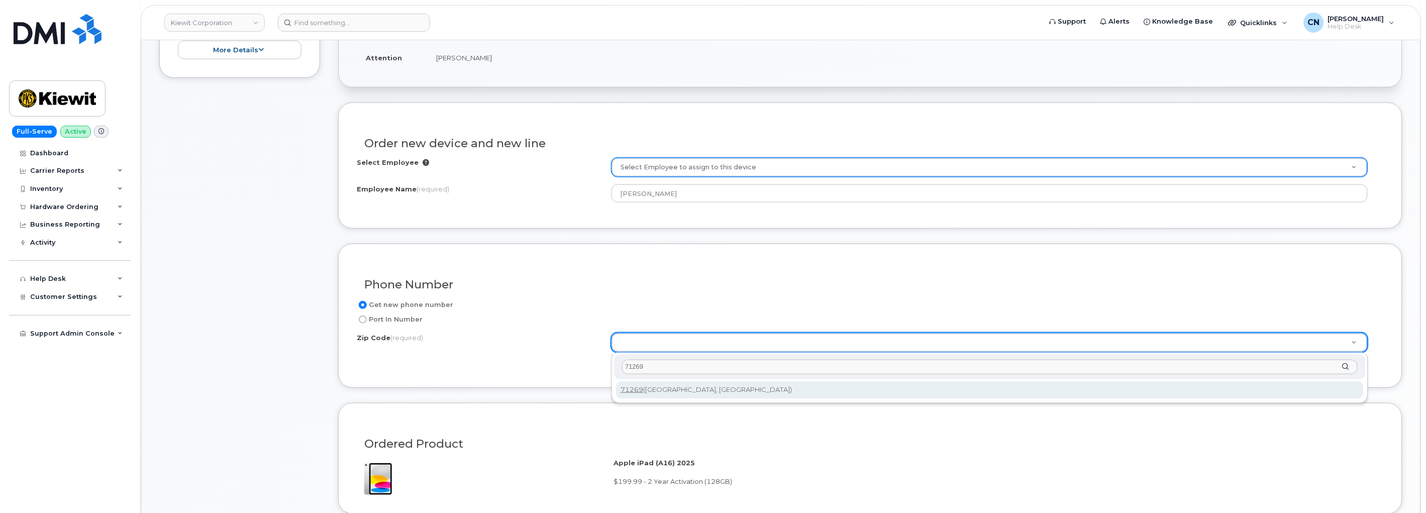
type input "71269"
type input "71269 (Rayville, LA)"
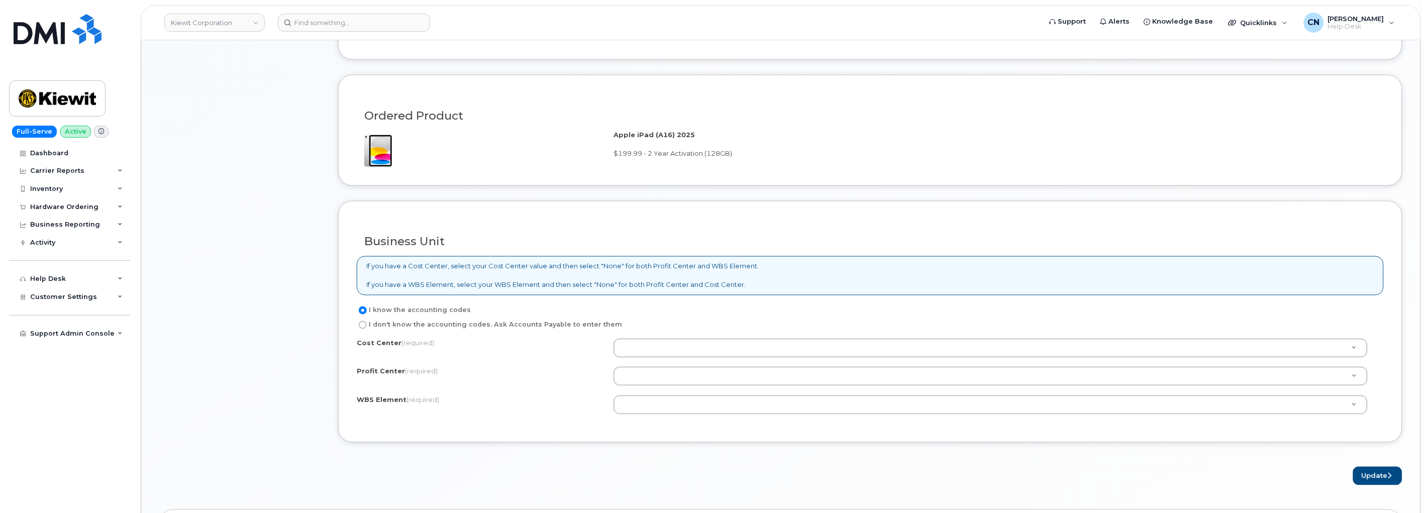
scroll to position [614, 0]
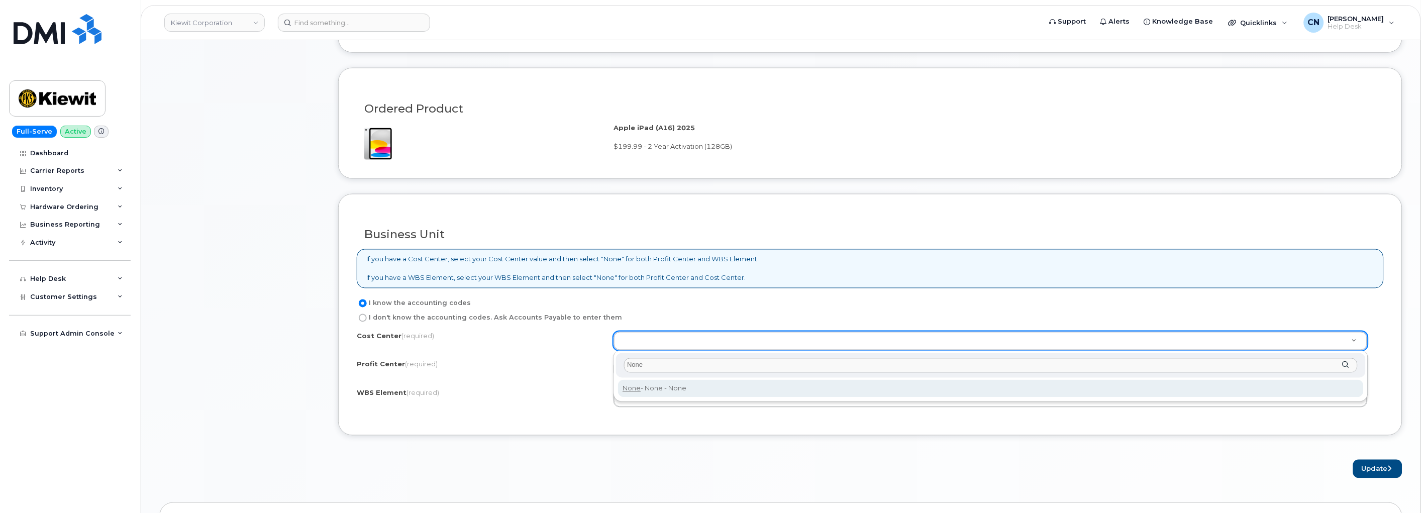
type input "None"
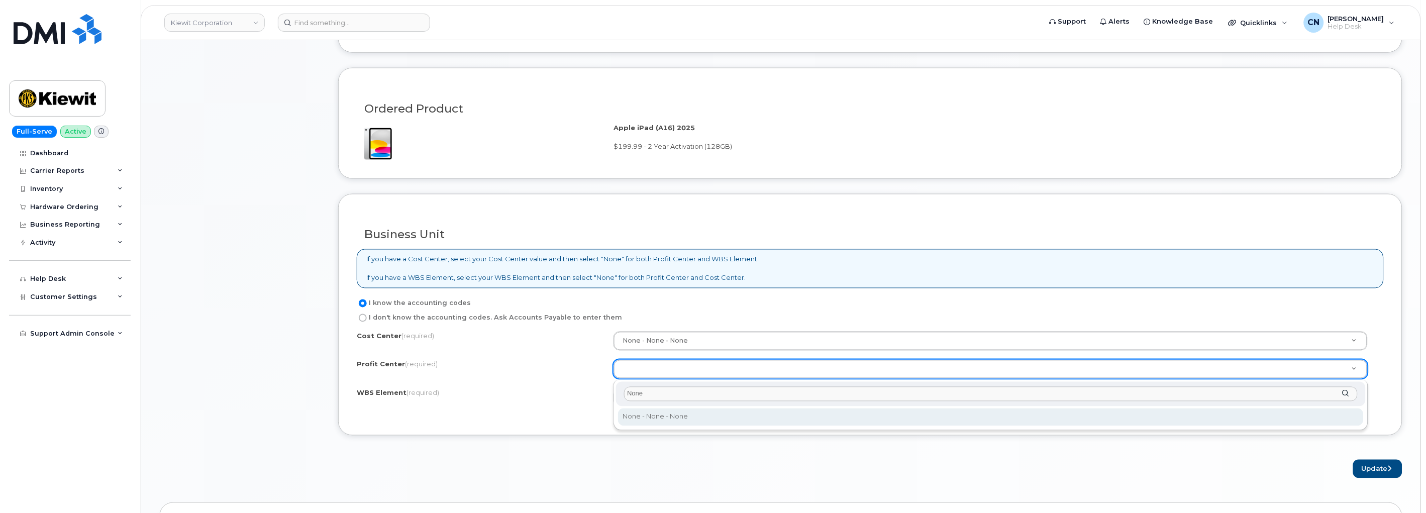
type input "None"
select select "None"
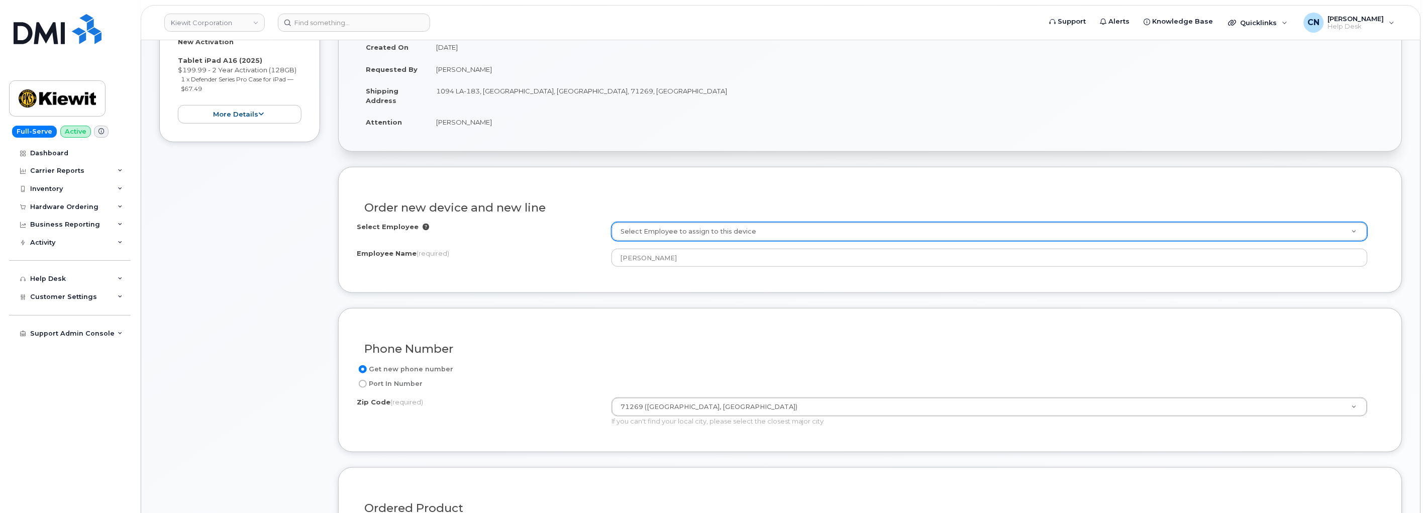
scroll to position [112, 0]
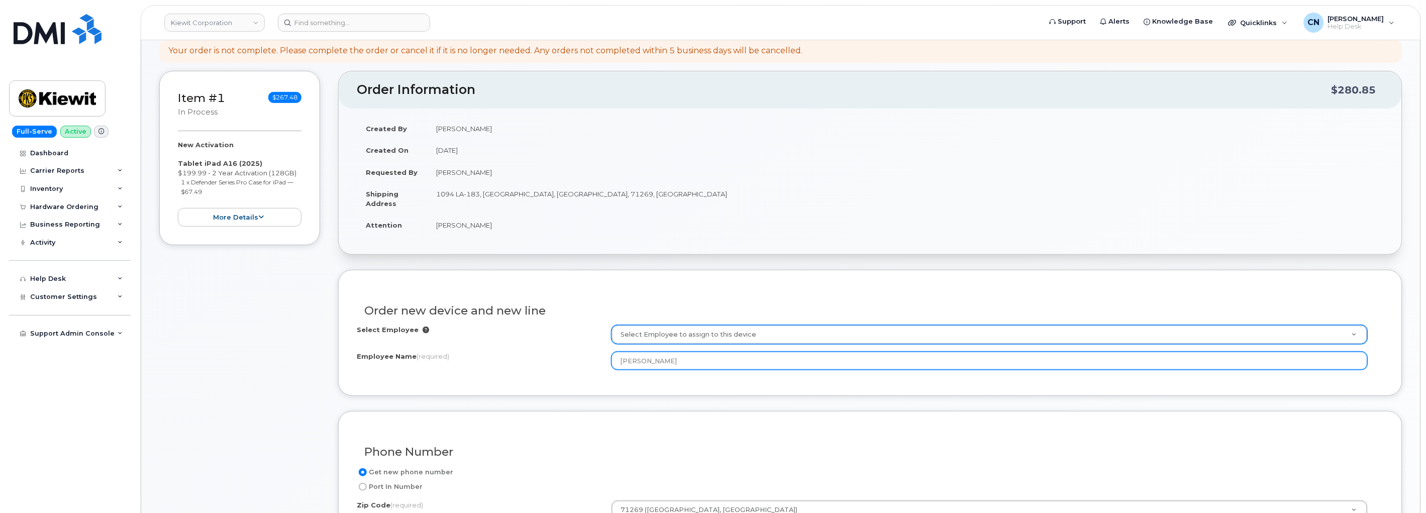
drag, startPoint x: 700, startPoint y: 359, endPoint x: 581, endPoint y: 367, distance: 119.8
click at [581, 367] on div "Employee Name (required) Jaime Espinoza" at bounding box center [870, 361] width 1027 height 18
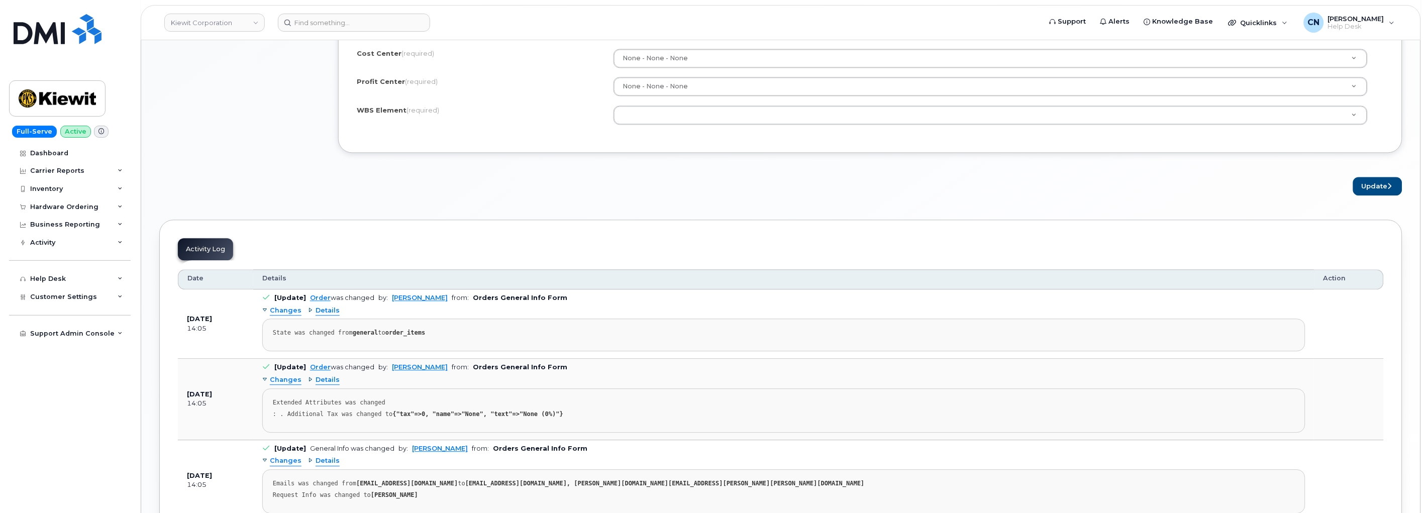
scroll to position [781, 0]
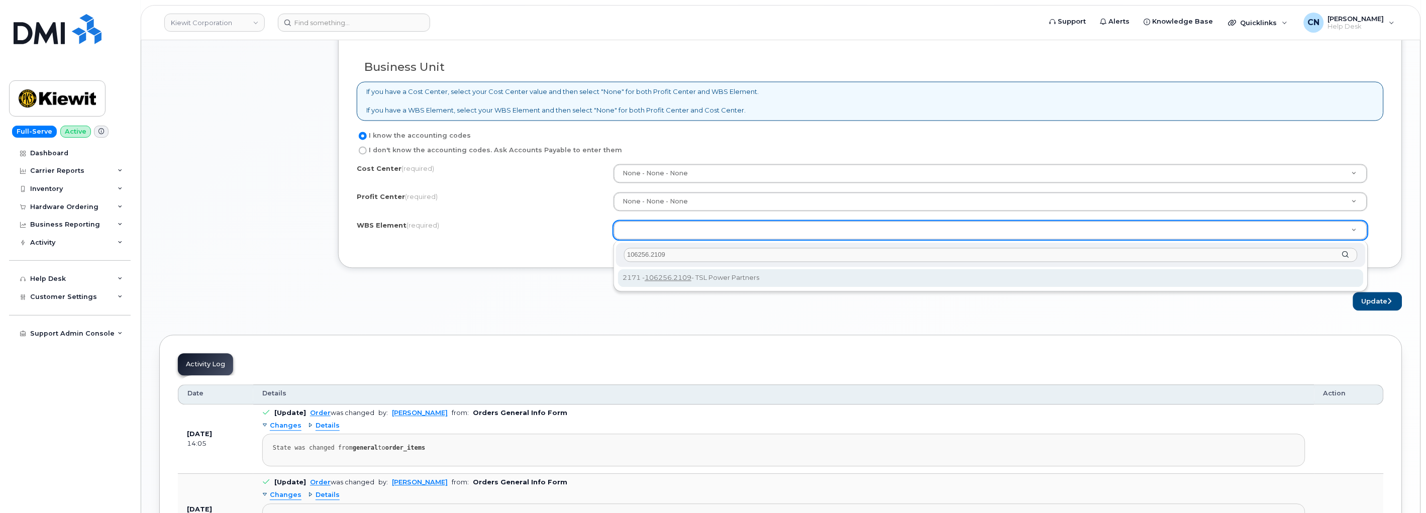
type input "106256.2109"
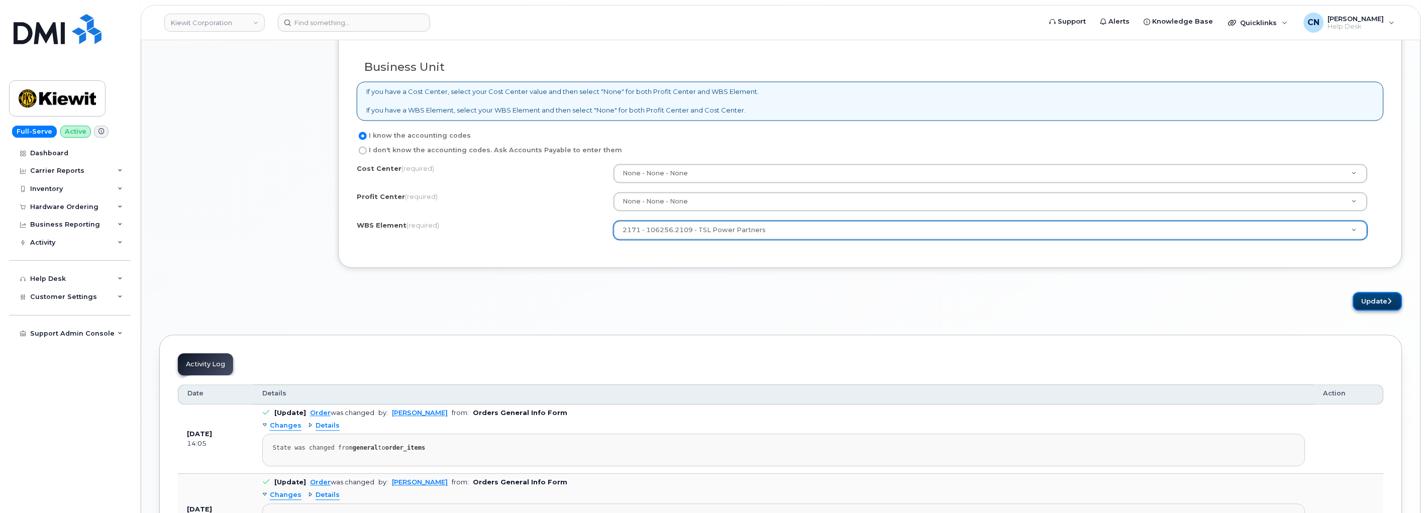
click at [1283, 302] on button "Update" at bounding box center [1377, 301] width 49 height 19
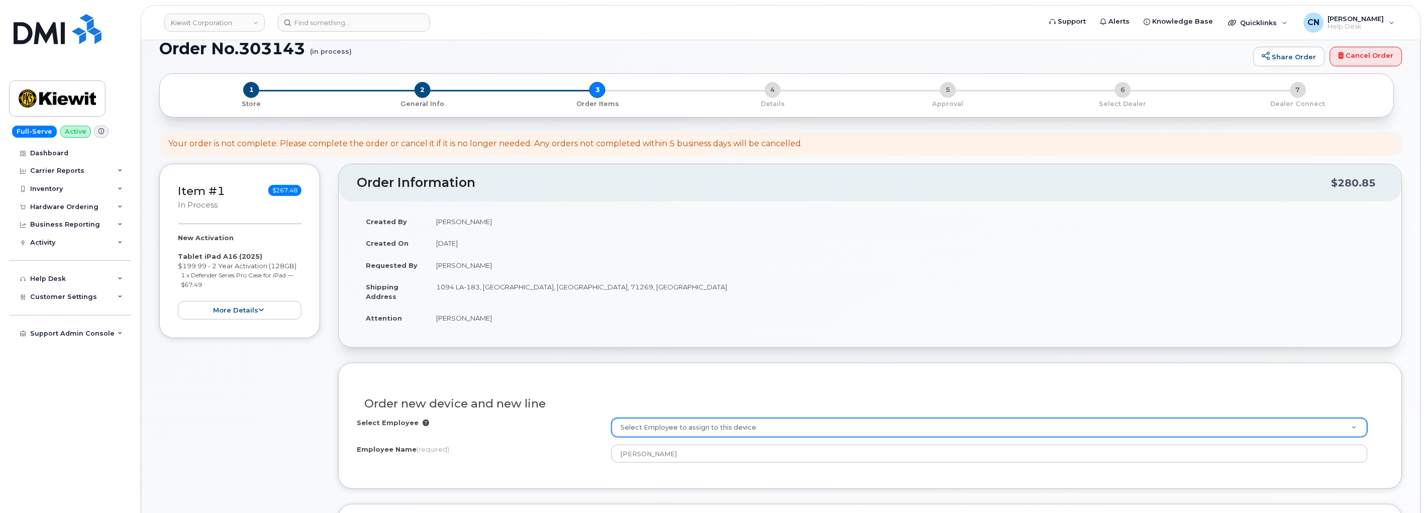
scroll to position [0, 0]
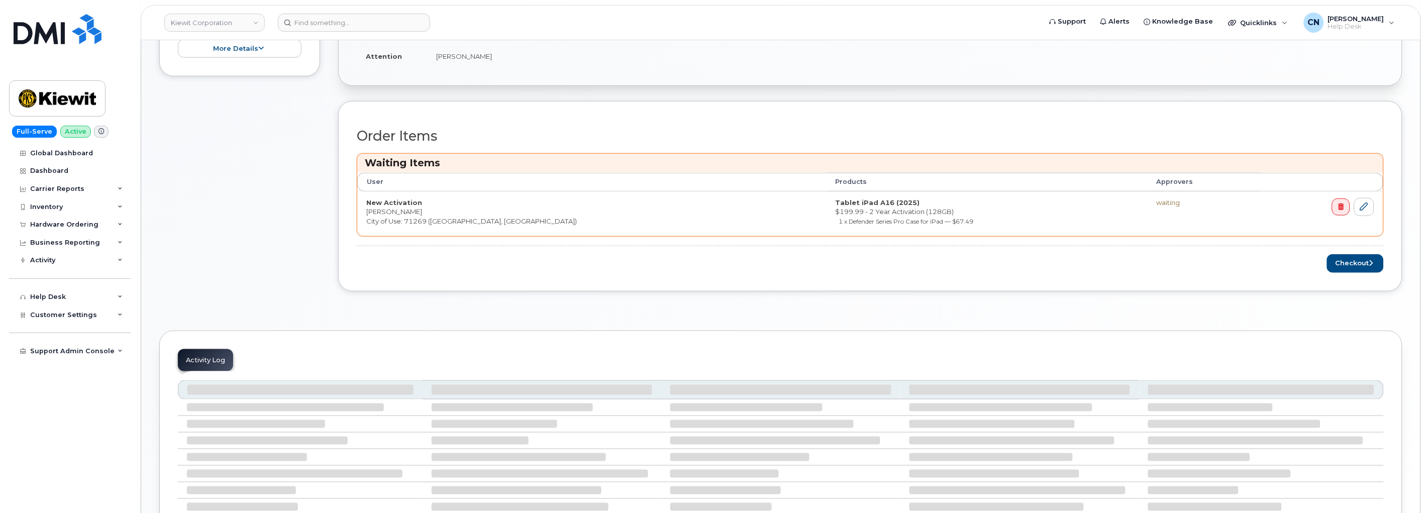
scroll to position [383, 0]
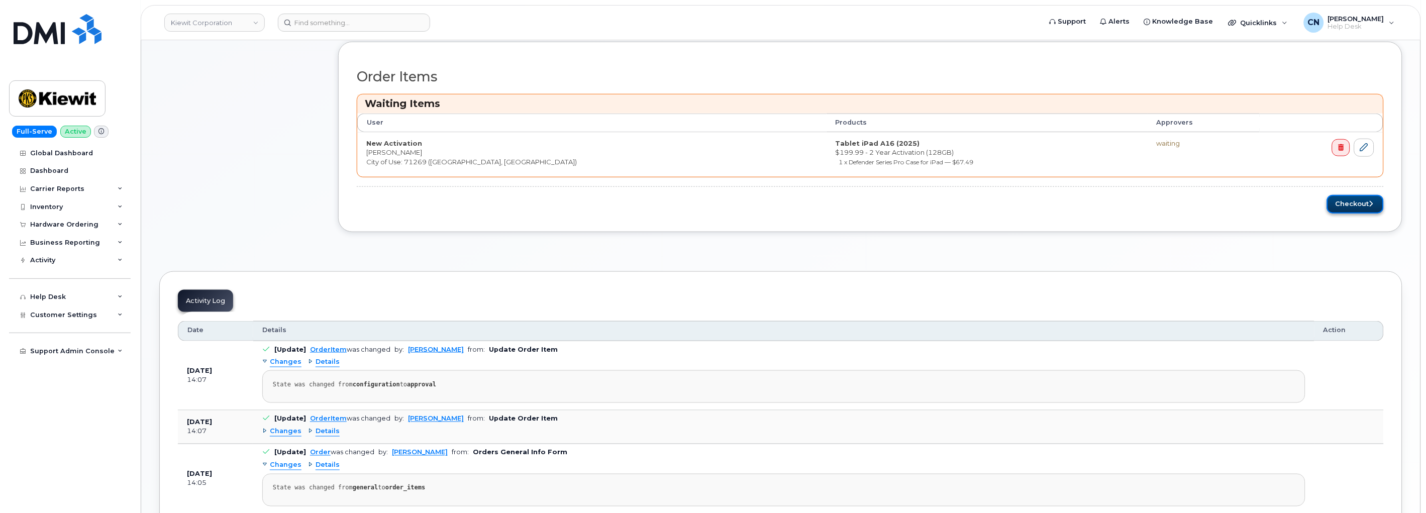
click at [1358, 203] on button "Checkout" at bounding box center [1355, 204] width 57 height 19
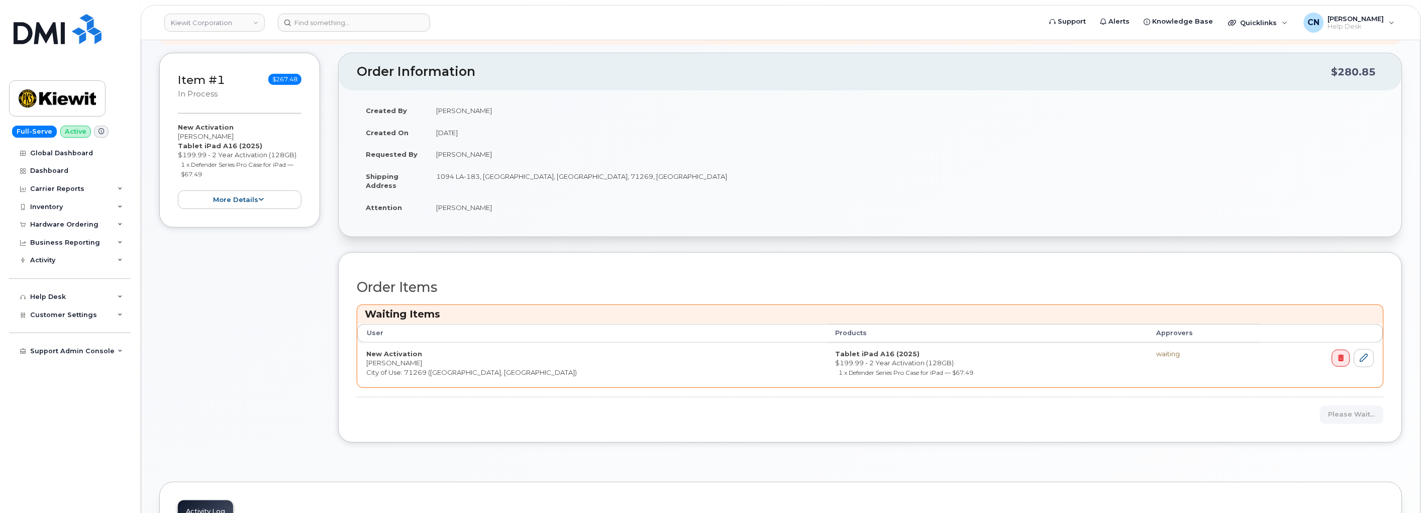
scroll to position [112, 0]
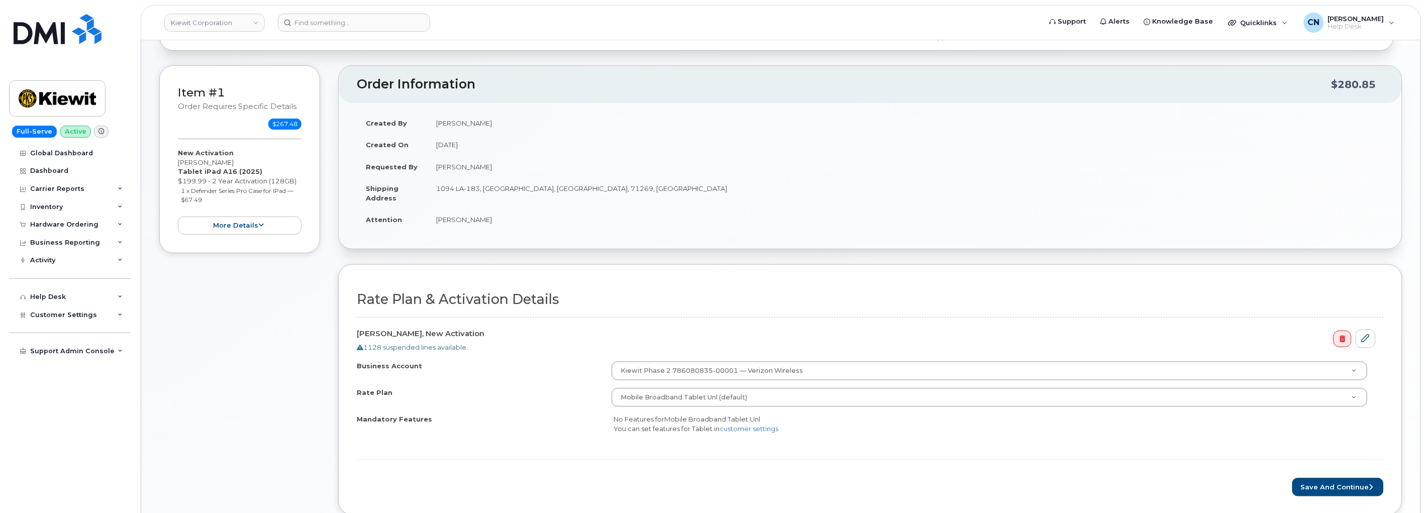
scroll to position [167, 0]
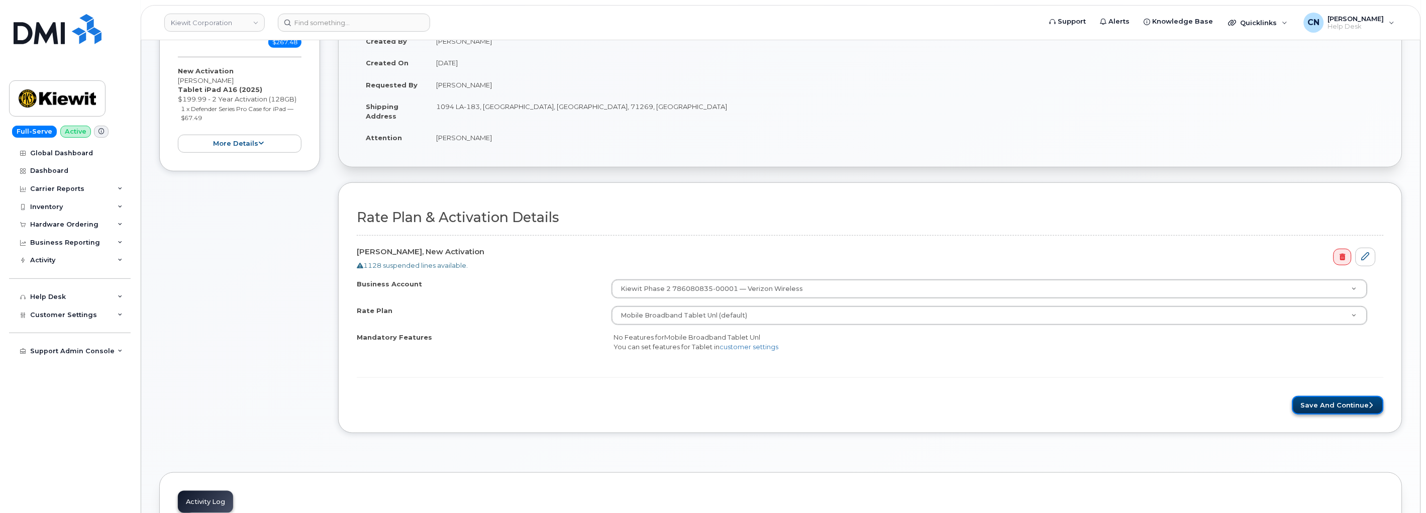
click at [1310, 406] on button "Save and Continue" at bounding box center [1337, 405] width 91 height 19
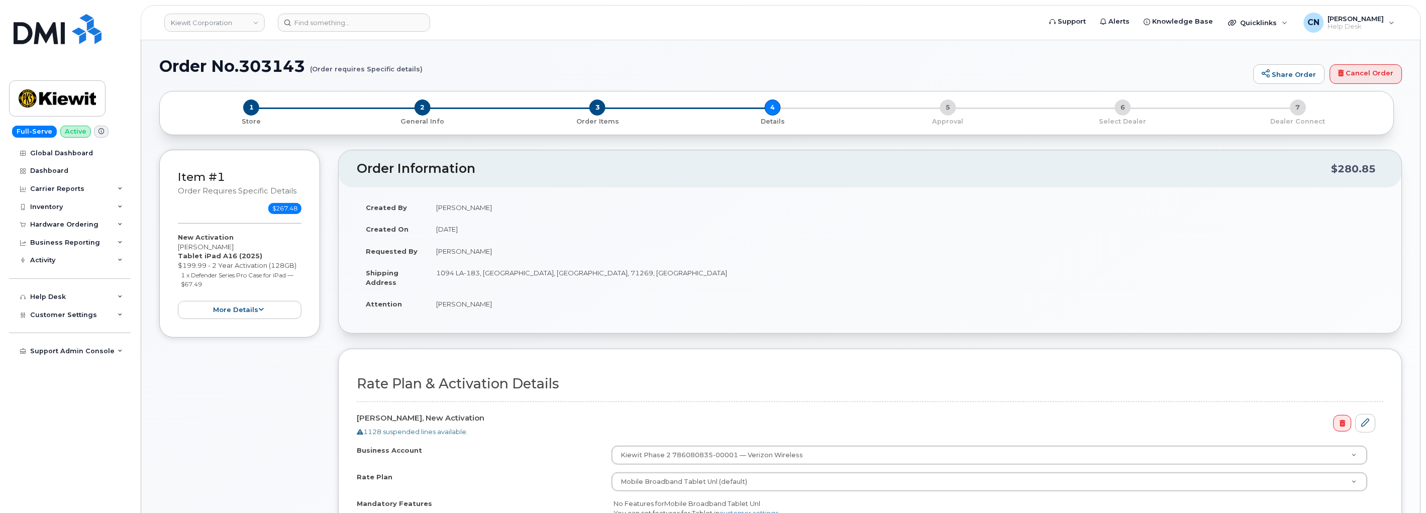
scroll to position [0, 0]
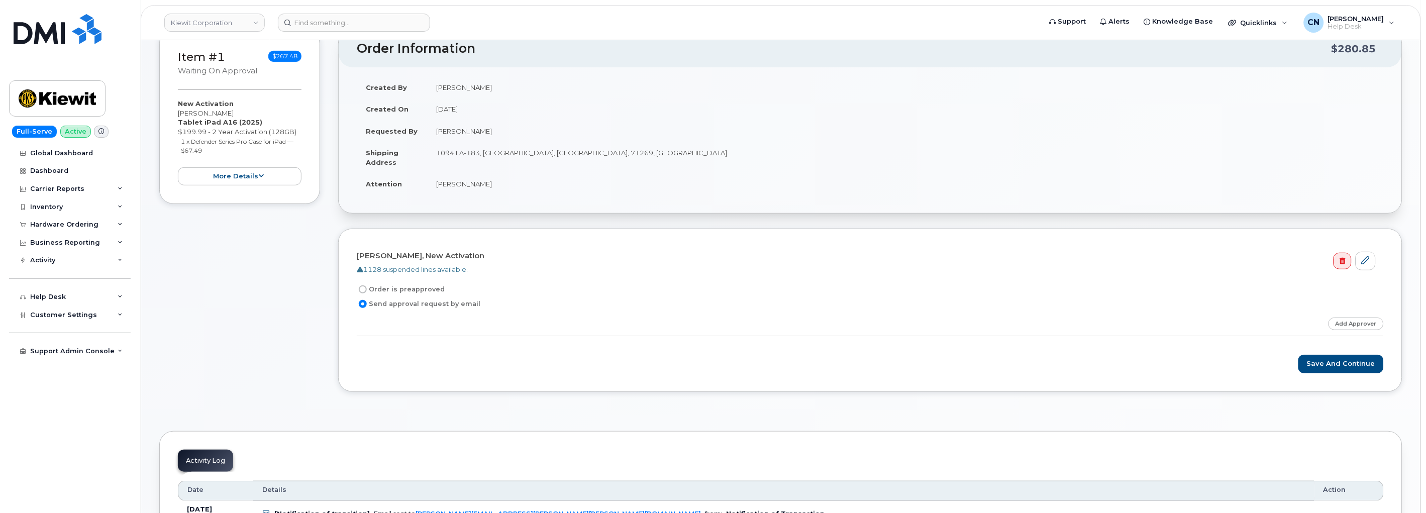
scroll to position [112, 0]
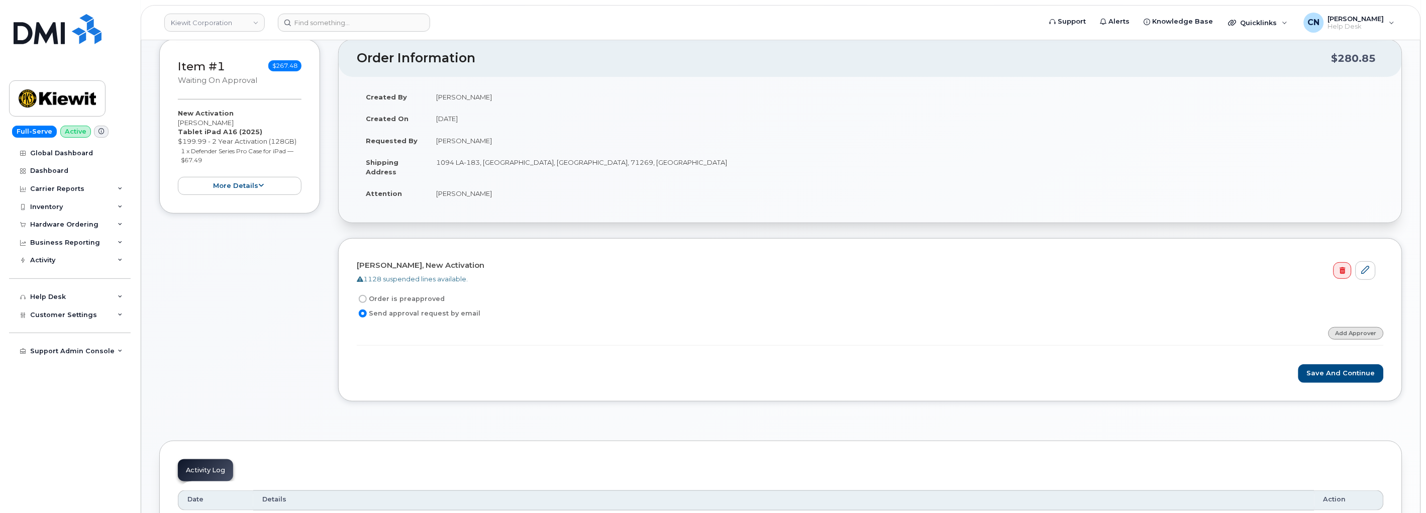
click at [1352, 330] on link "Add Approver" at bounding box center [1356, 333] width 55 height 13
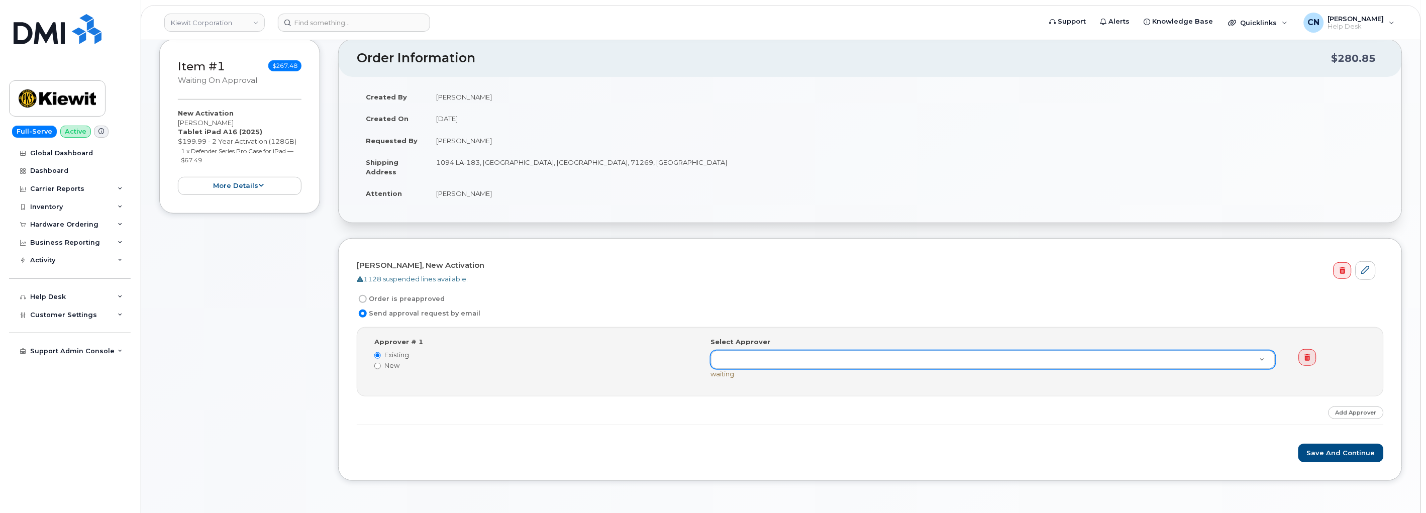
click at [752, 350] on div at bounding box center [993, 359] width 565 height 19
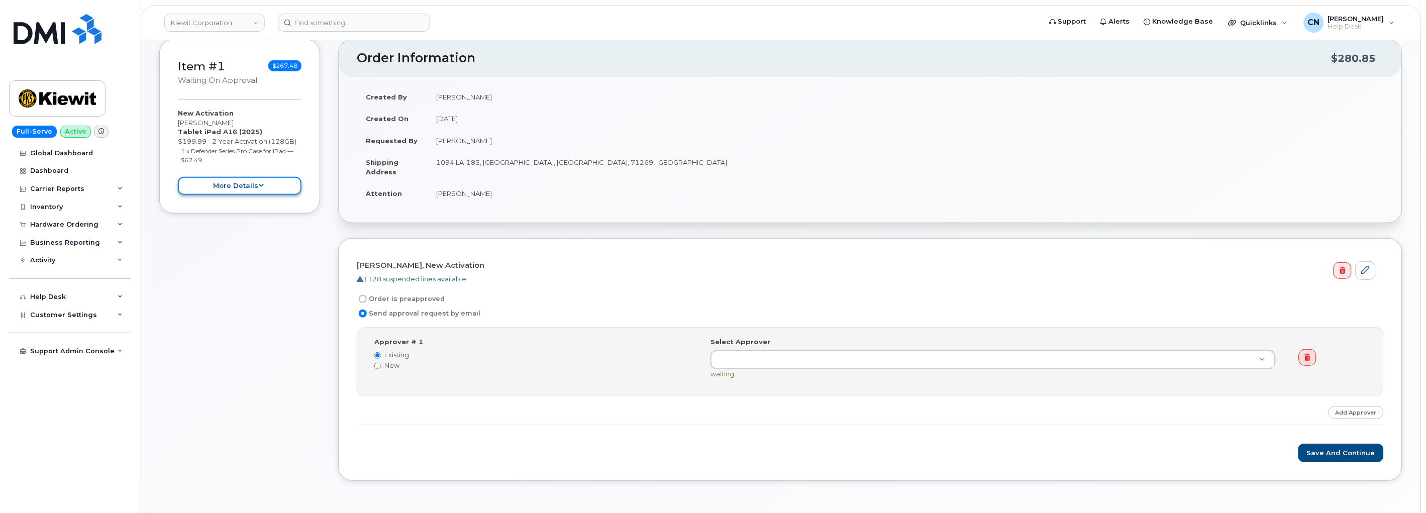
click at [238, 184] on button "more details" at bounding box center [240, 186] width 124 height 19
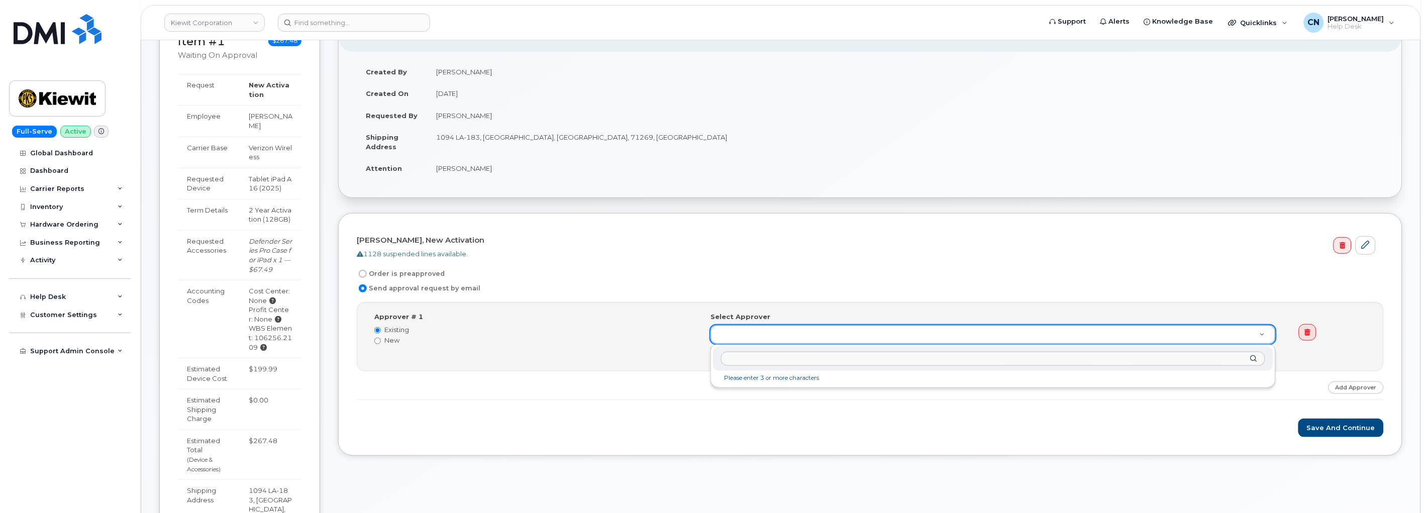
scroll to position [0, 0]
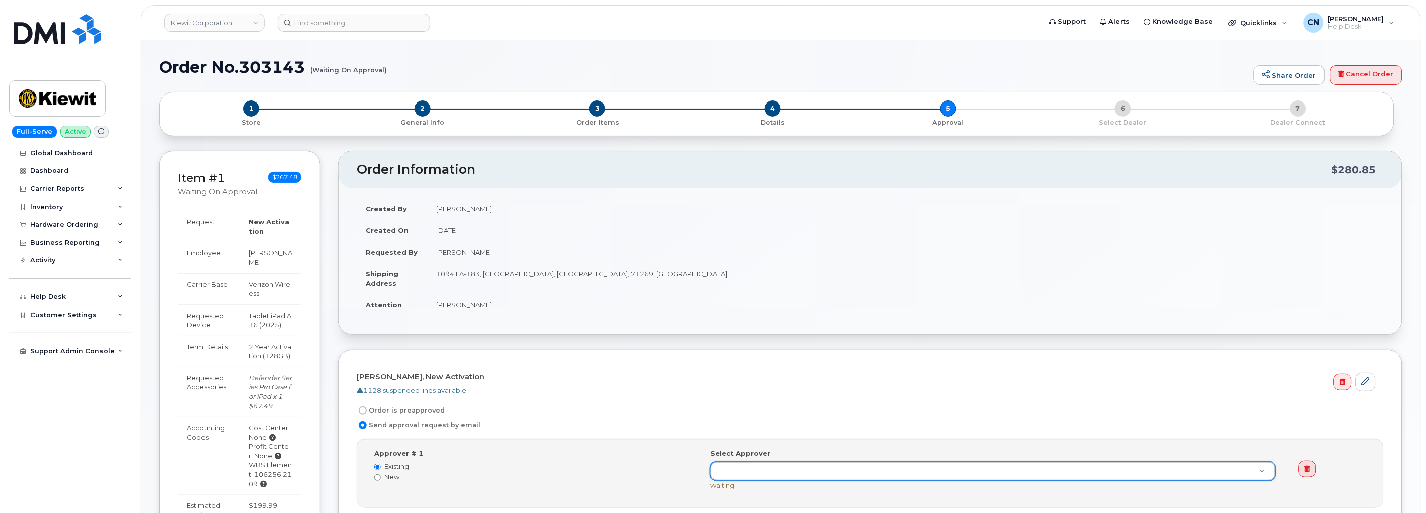
drag, startPoint x: 478, startPoint y: 250, endPoint x: 435, endPoint y: 255, distance: 43.6
drag, startPoint x: 435, startPoint y: 255, endPoint x: 489, endPoint y: 257, distance: 53.8
click at [489, 257] on td "[PERSON_NAME]" at bounding box center [905, 252] width 957 height 22
copy td "[PERSON_NAME]"
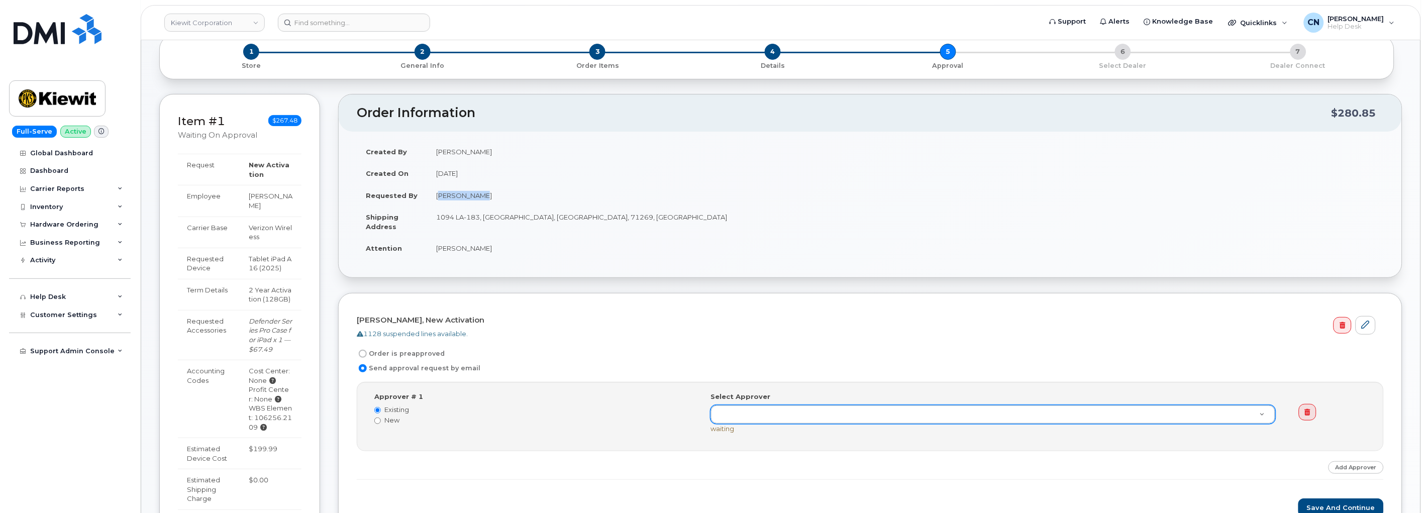
scroll to position [112, 0]
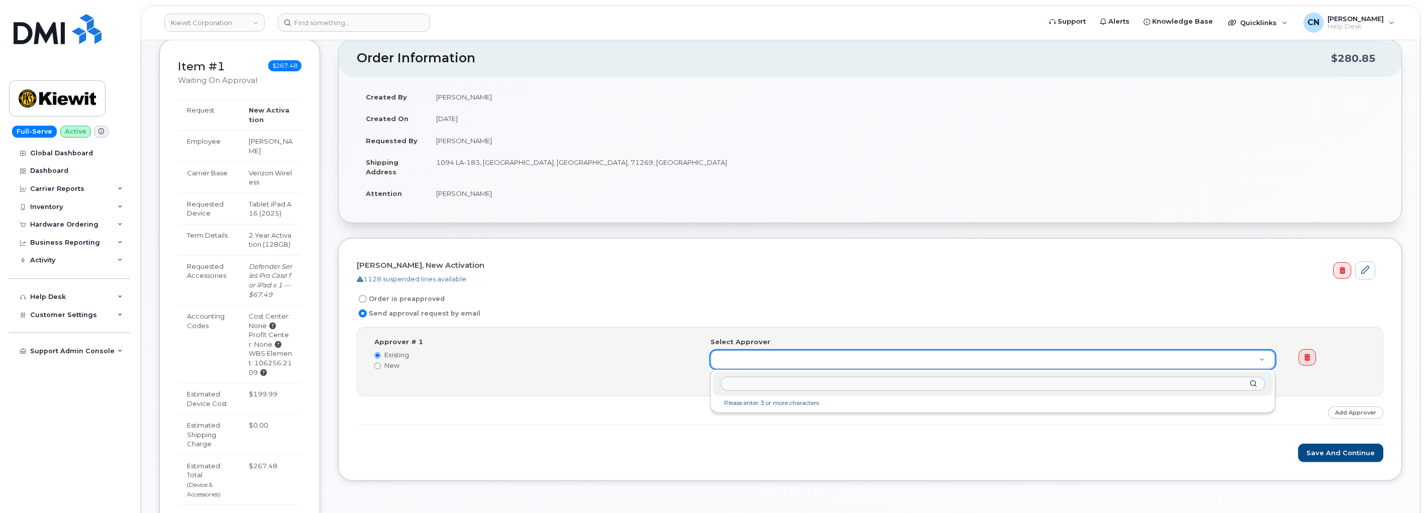
paste input "[PERSON_NAME]"
type input "[PERSON_NAME]"
type input "E"
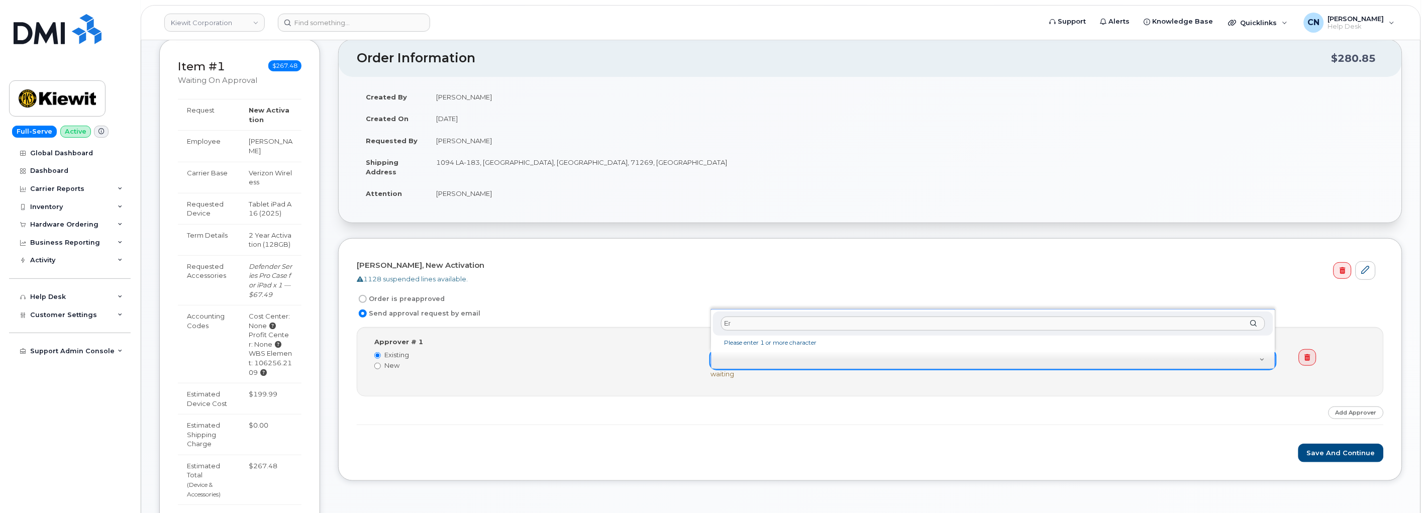
type input "E"
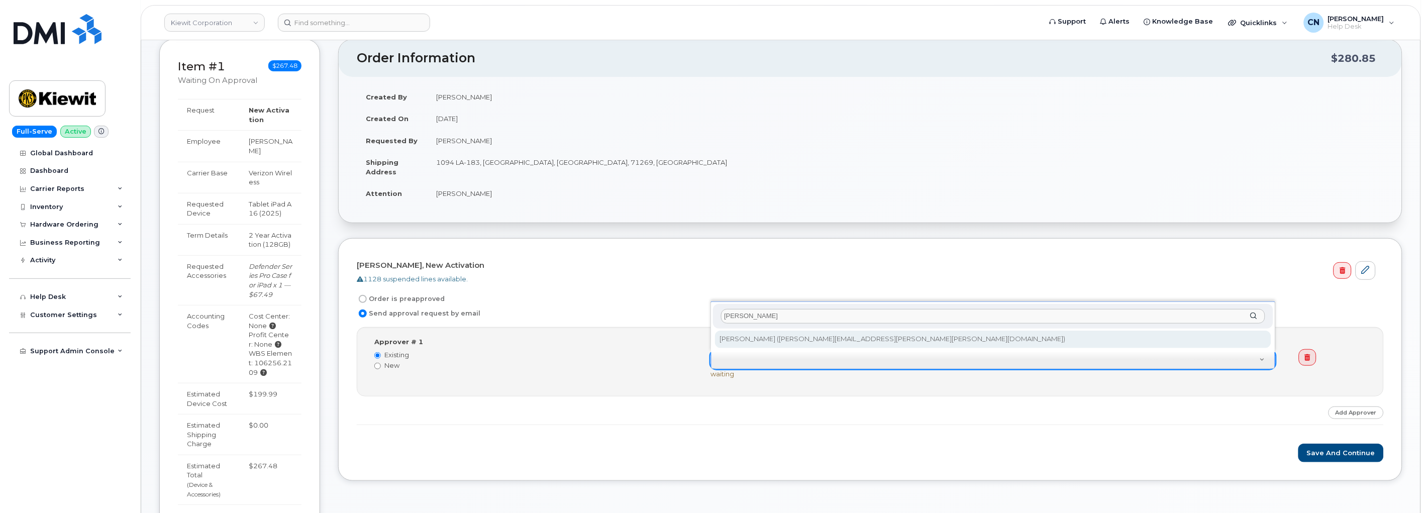
type input "Davis"
type input "2157602"
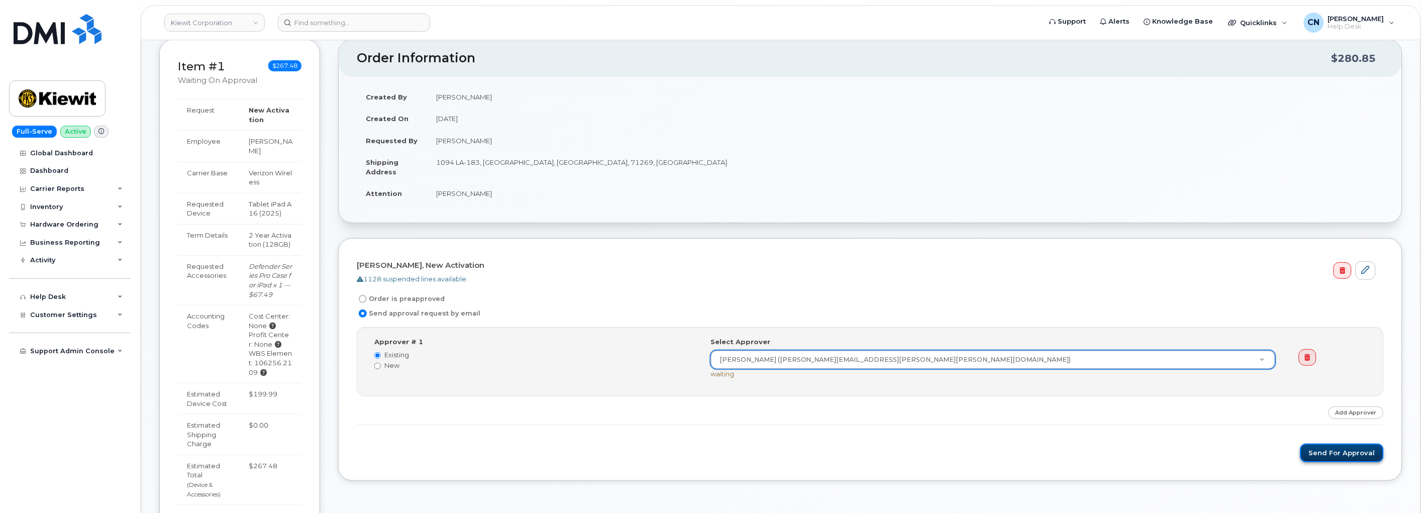
click at [1341, 453] on button "Send for Approval" at bounding box center [1341, 453] width 83 height 19
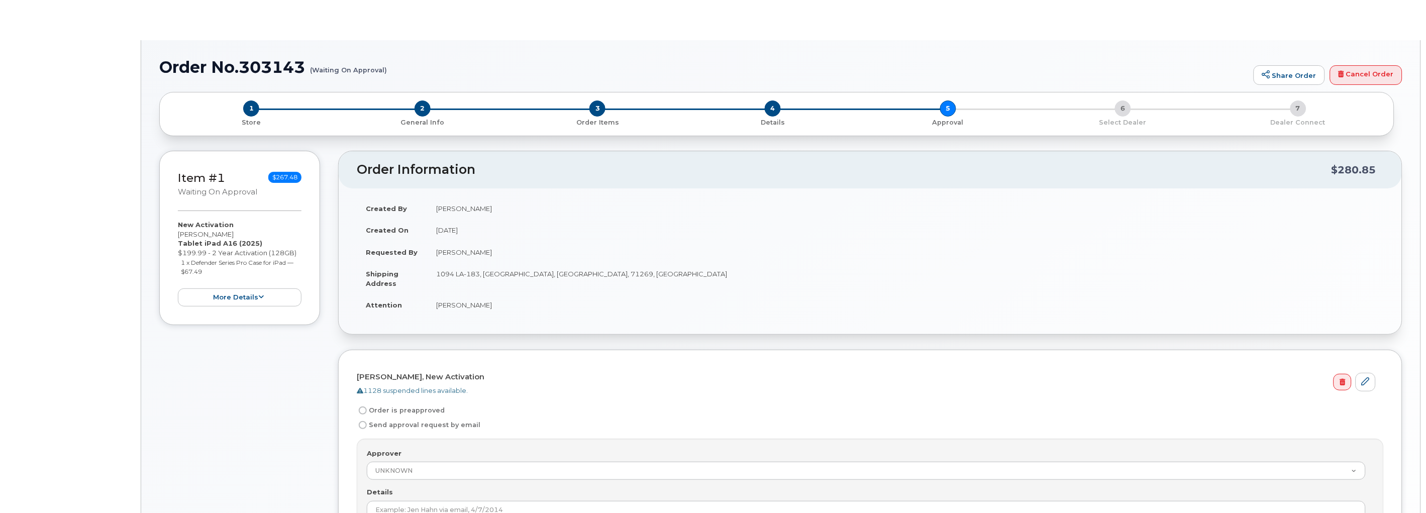
radio input "true"
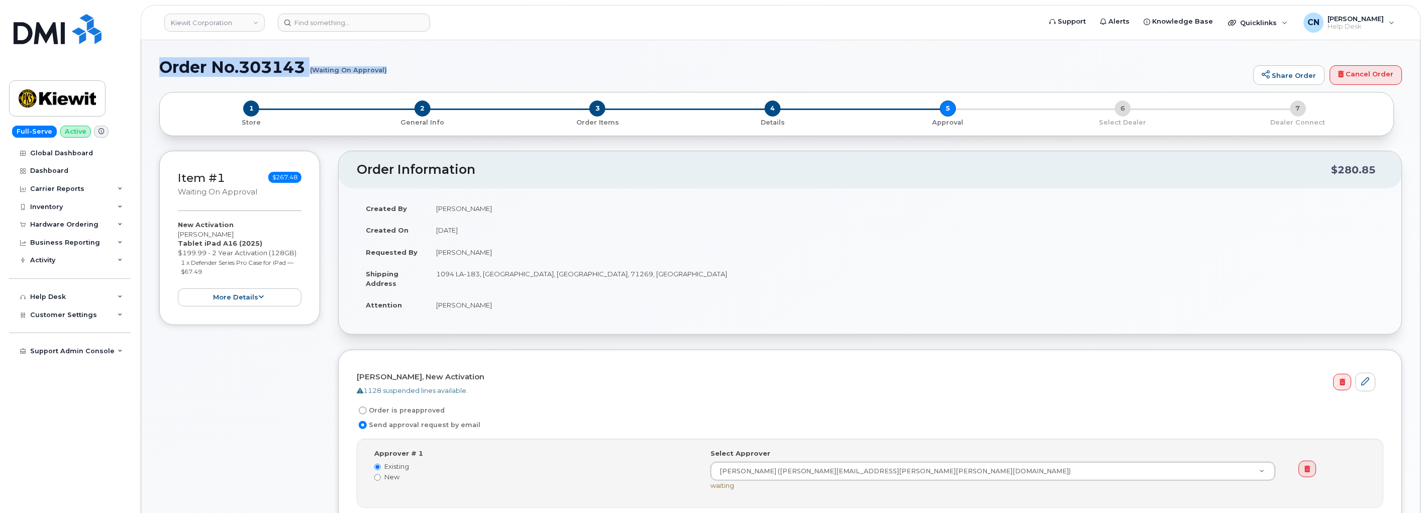
drag, startPoint x: 158, startPoint y: 66, endPoint x: 385, endPoint y: 72, distance: 227.7
copy h1 "Order No.303143 (Waiting On Approval)"
